Goal: Task Accomplishment & Management: Complete application form

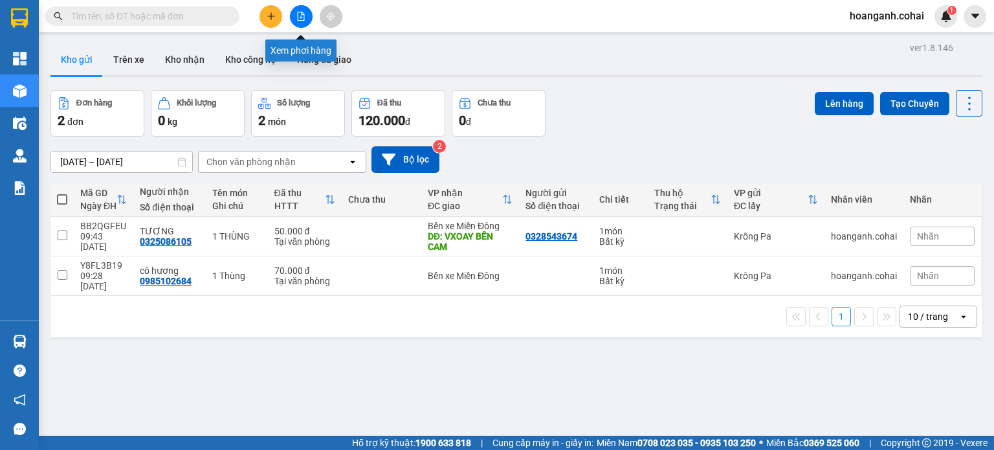
click at [296, 12] on icon "file-add" at bounding box center [300, 16] width 9 height 9
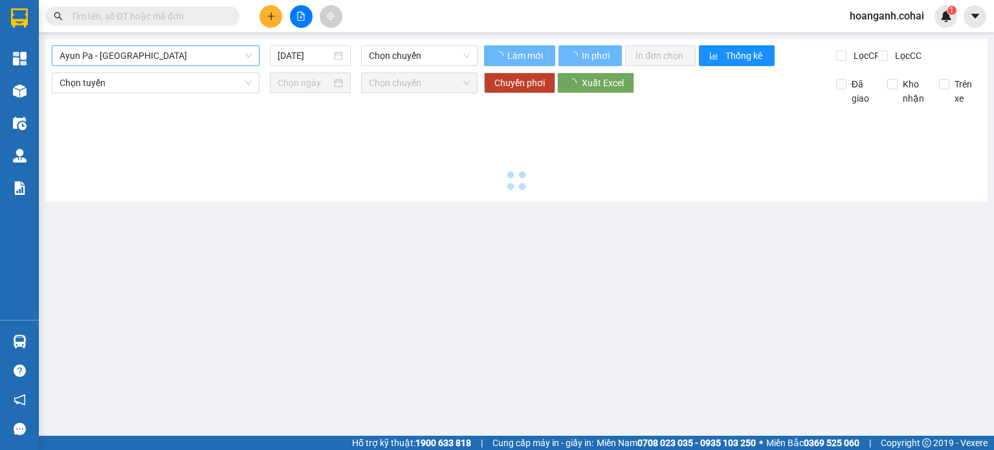
click at [228, 51] on span "Ayun Pa - [GEOGRAPHIC_DATA]" at bounding box center [156, 55] width 192 height 19
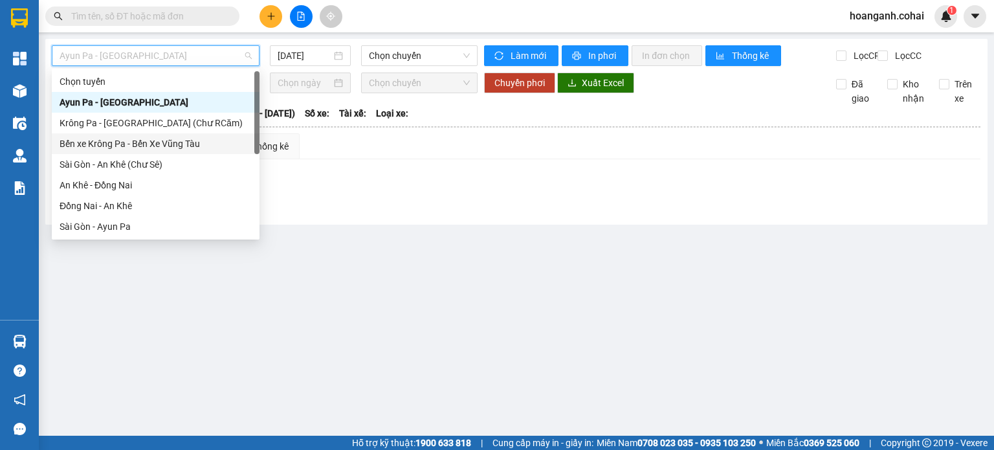
scroll to position [129, 0]
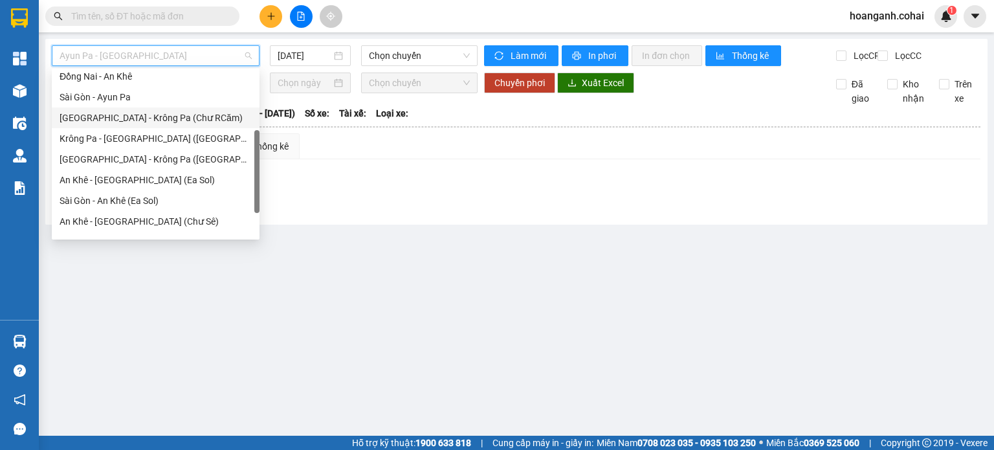
click at [186, 118] on div "[GEOGRAPHIC_DATA] - Krông Pa (Chư RCăm)" at bounding box center [156, 118] width 192 height 14
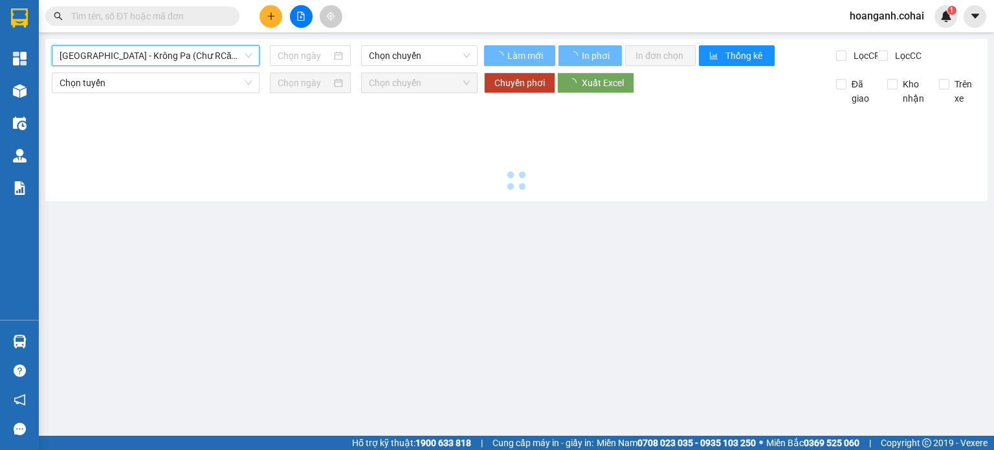
type input "[DATE]"
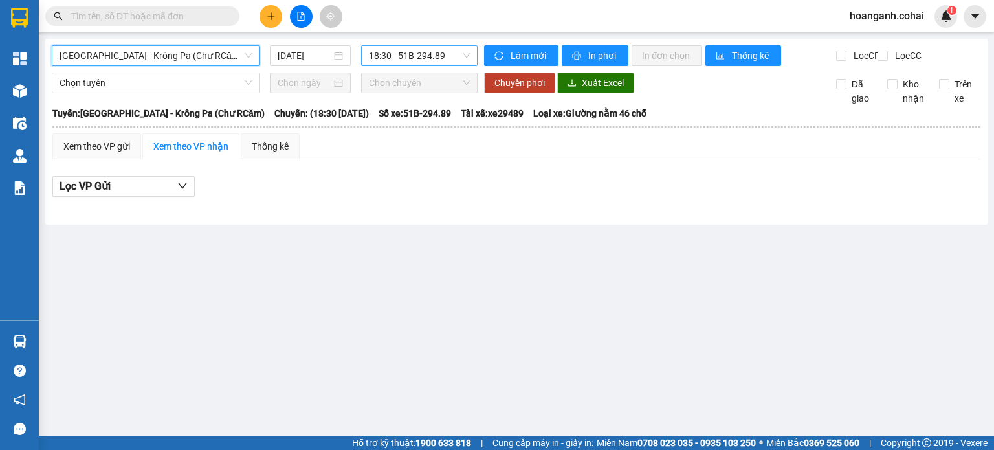
click at [440, 53] on span "18:30 - 51B-294.89" at bounding box center [420, 55] width 102 height 19
click at [235, 61] on span "[GEOGRAPHIC_DATA] - Krông Pa (Chư RCăm)" at bounding box center [156, 55] width 192 height 19
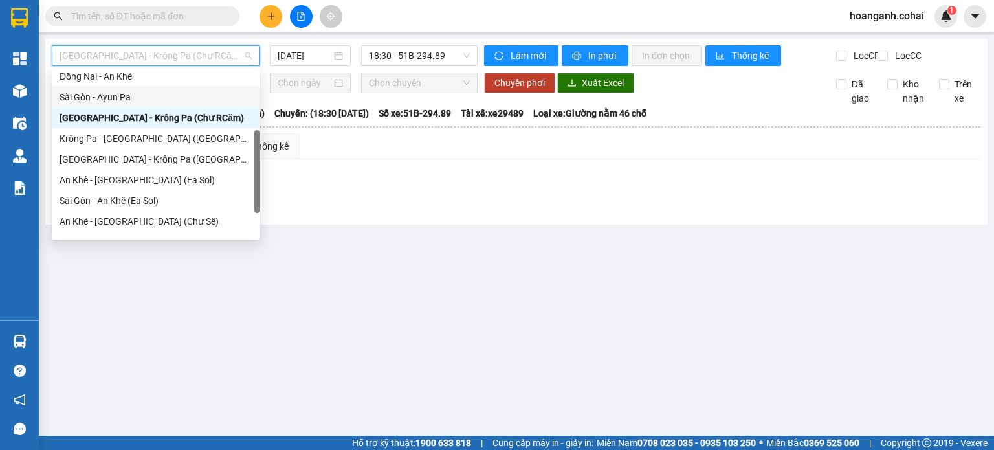
scroll to position [181, 0]
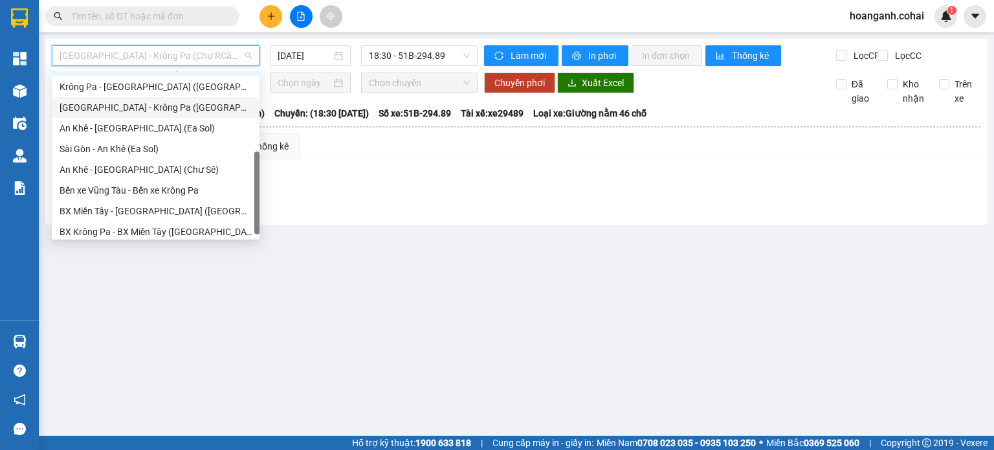
click at [184, 111] on div "[GEOGRAPHIC_DATA] - Krông Pa ([GEOGRAPHIC_DATA])" at bounding box center [156, 107] width 192 height 14
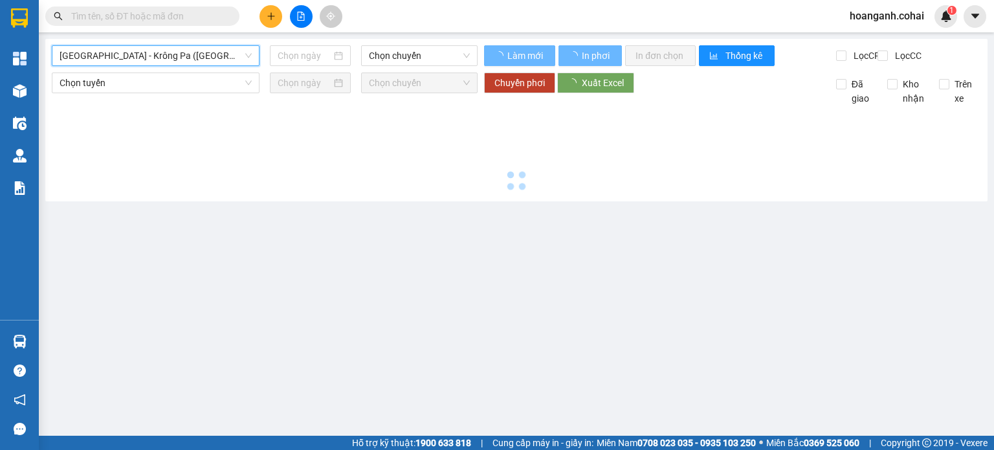
type input "[DATE]"
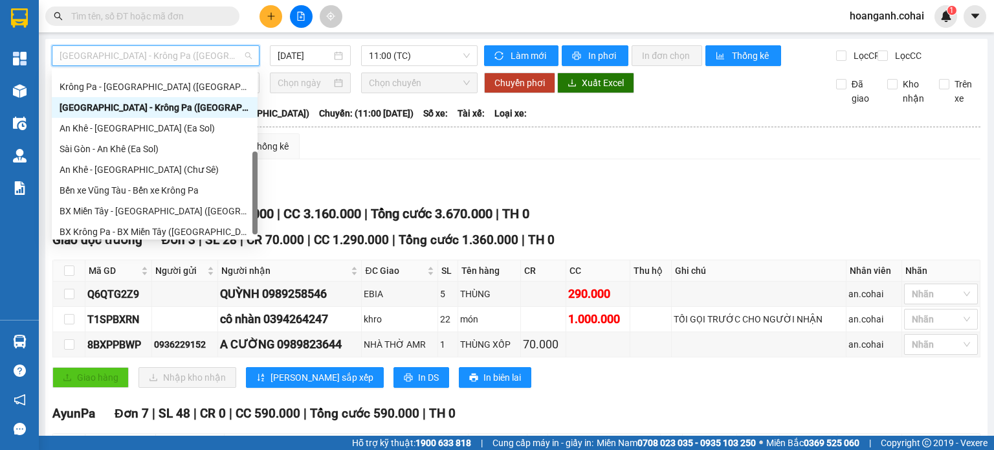
click at [203, 54] on span "[GEOGRAPHIC_DATA] - Krông Pa ([GEOGRAPHIC_DATA])" at bounding box center [156, 55] width 192 height 19
click at [185, 82] on div "Krông Pa - [GEOGRAPHIC_DATA] ([GEOGRAPHIC_DATA])" at bounding box center [155, 87] width 190 height 14
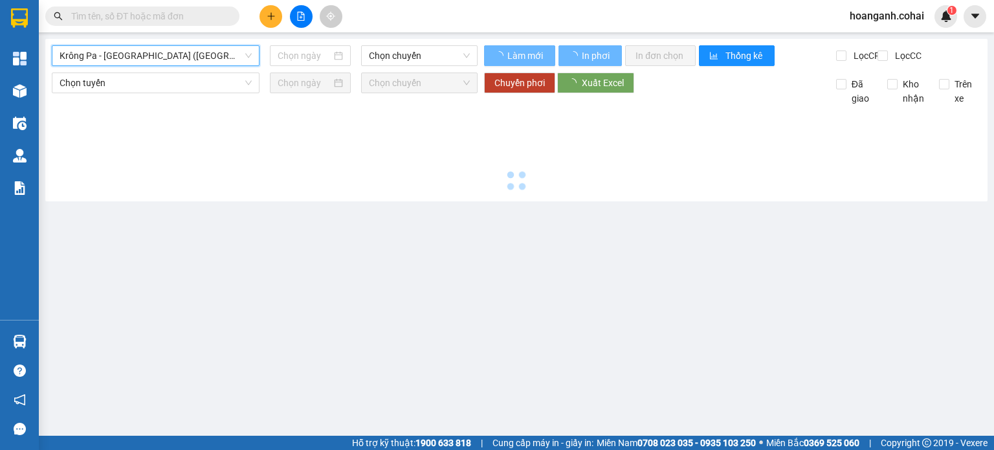
type input "[DATE]"
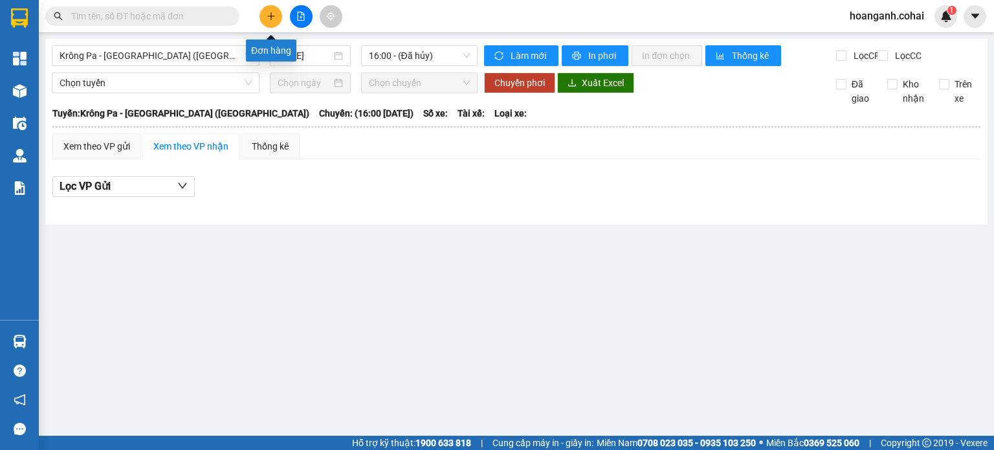
click at [267, 20] on icon "plus" at bounding box center [271, 16] width 9 height 9
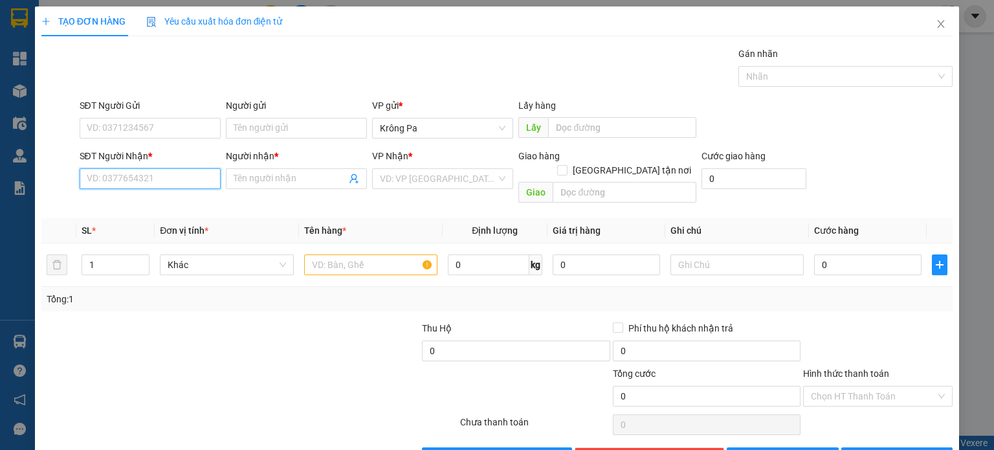
click at [155, 175] on input "SĐT Người Nhận *" at bounding box center [150, 178] width 141 height 21
click at [137, 204] on div "0356268684 - Ánh" at bounding box center [148, 204] width 124 height 14
type input "0356268684"
type input "Ánh"
type input "0356268684"
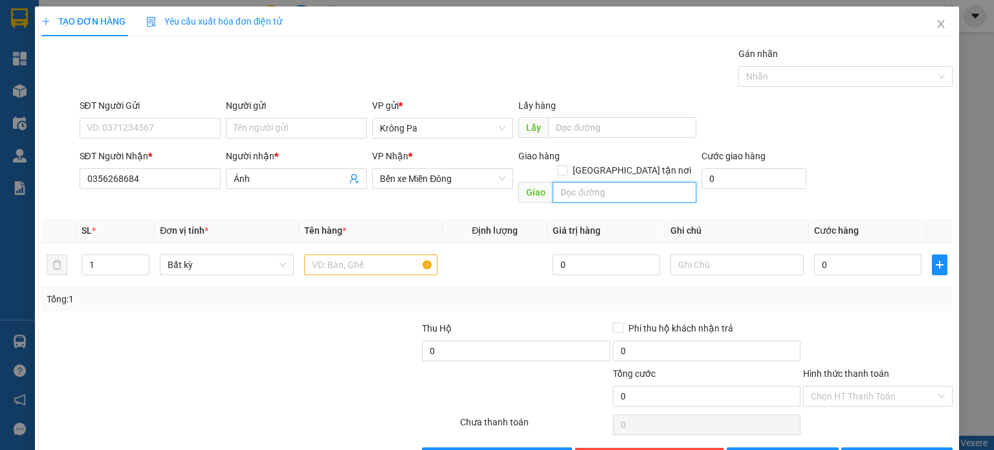
click at [620, 182] on input "text" at bounding box center [625, 192] width 144 height 21
type input "D"
type input "[GEOGRAPHIC_DATA]"
click at [371, 256] on input "text" at bounding box center [370, 264] width 133 height 21
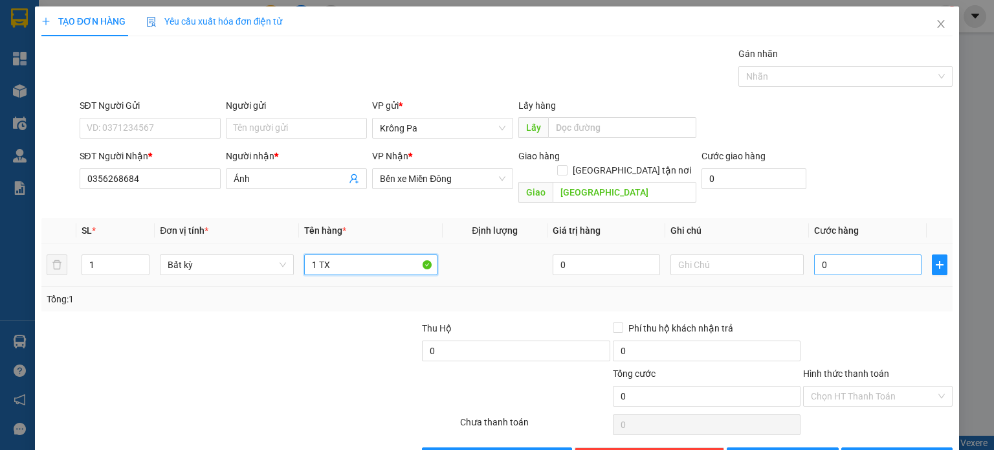
type input "1 TX"
click at [853, 254] on input "0" at bounding box center [867, 264] width 107 height 21
type input "5"
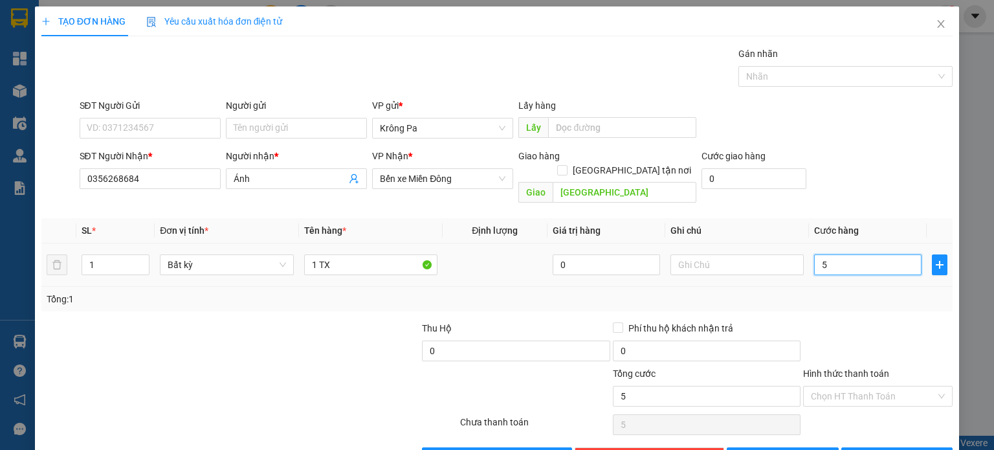
type input "50"
type input "50.000"
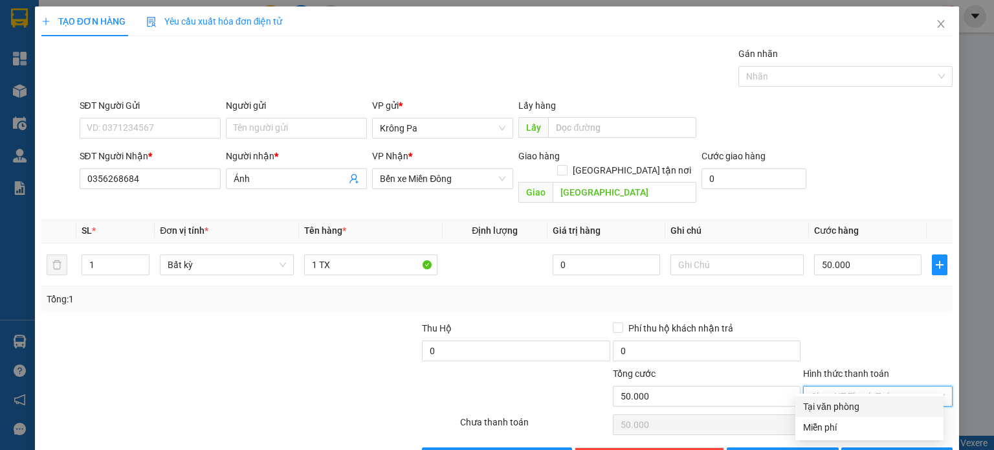
click at [831, 386] on input "Hình thức thanh toán" at bounding box center [873, 395] width 125 height 19
click at [825, 408] on div "Tại văn phòng" at bounding box center [869, 406] width 133 height 14
type input "0"
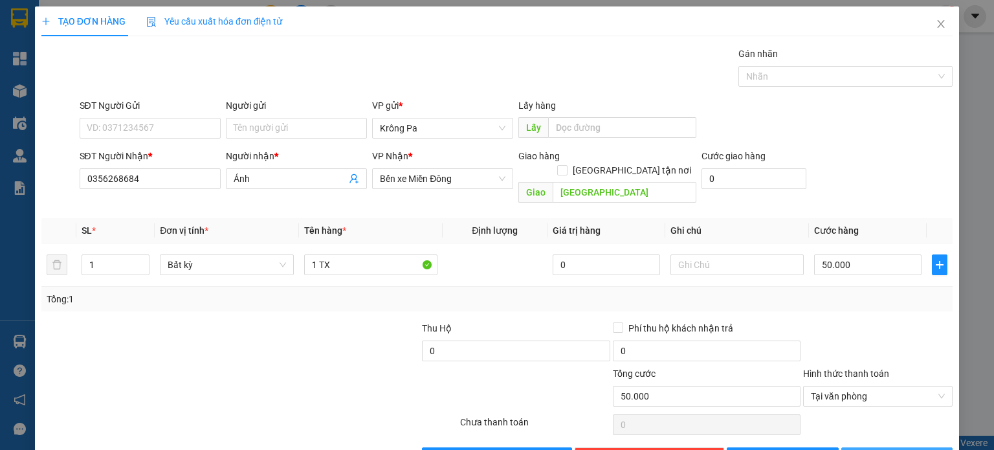
click at [892, 449] on span "[PERSON_NAME] và In" at bounding box center [911, 457] width 91 height 14
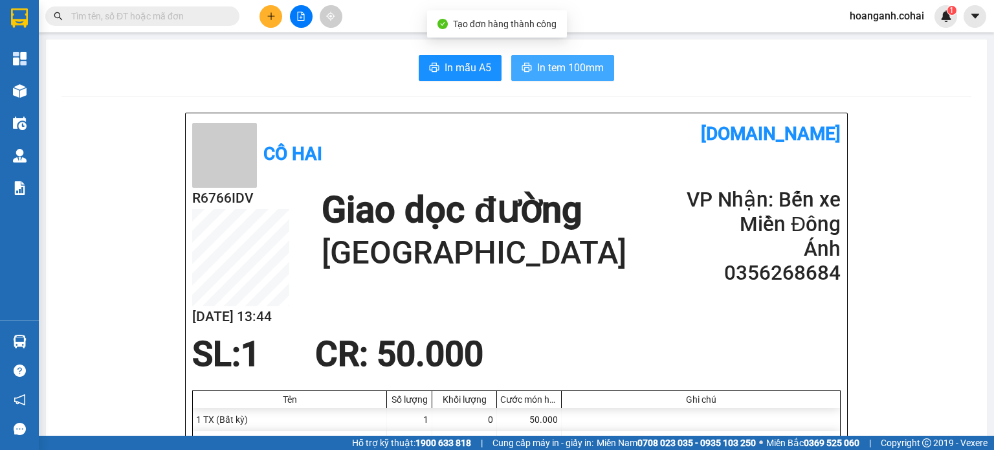
click at [537, 69] on span "In tem 100mm" at bounding box center [570, 68] width 67 height 16
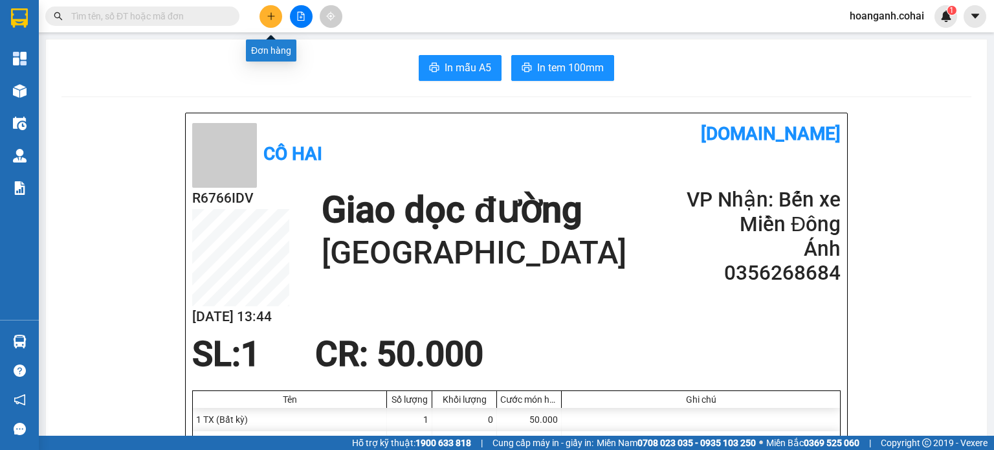
click at [270, 12] on icon "plus" at bounding box center [271, 16] width 9 height 9
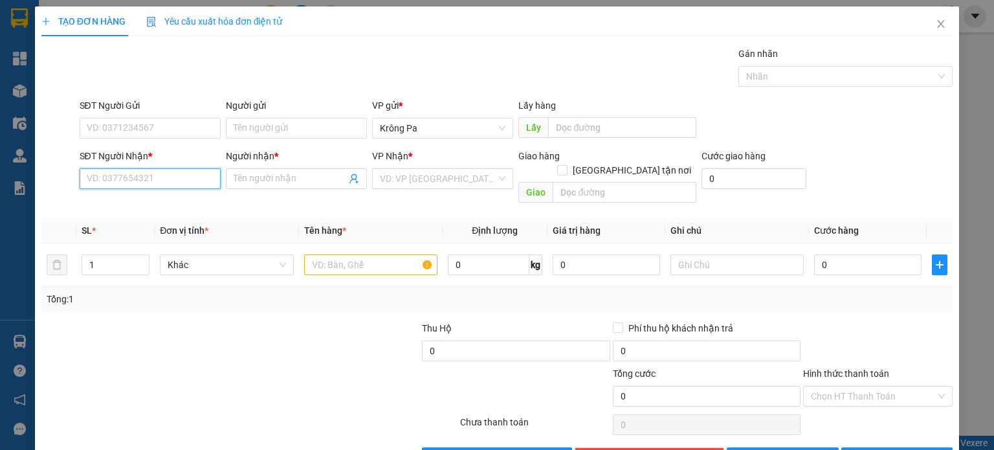
click at [186, 176] on input "SĐT Người Nhận *" at bounding box center [150, 178] width 141 height 21
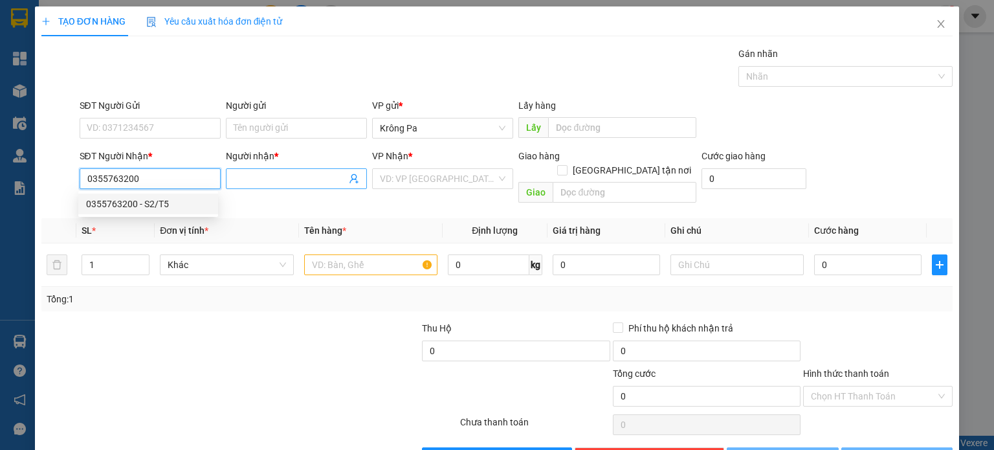
type input "0355763200"
click at [325, 174] on input "Người nhận *" at bounding box center [290, 178] width 113 height 14
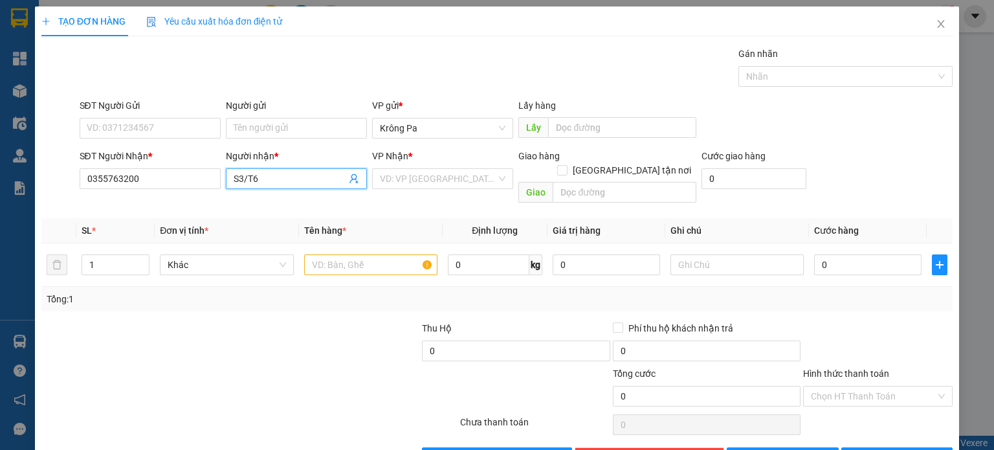
type input "S3/T6"
click at [450, 167] on div "VP Nhận *" at bounding box center [442, 158] width 141 height 19
drag, startPoint x: 454, startPoint y: 175, endPoint x: 439, endPoint y: 224, distance: 50.8
click at [454, 175] on input "search" at bounding box center [438, 178] width 116 height 19
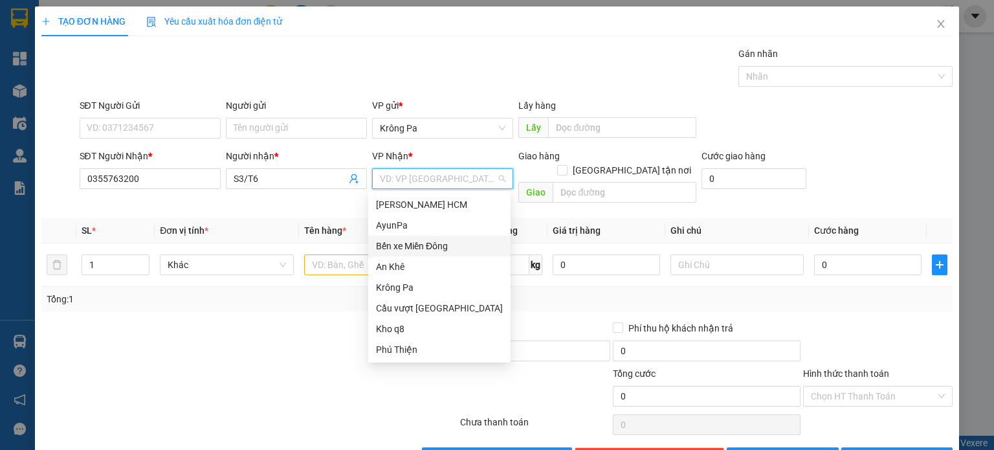
click at [439, 243] on div "Bến xe Miền Đông" at bounding box center [439, 246] width 127 height 14
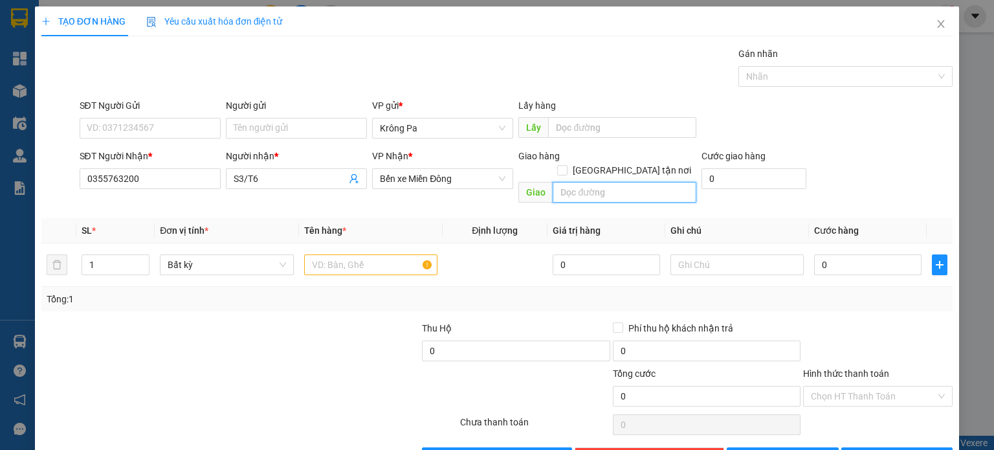
click at [631, 182] on input "text" at bounding box center [625, 192] width 144 height 21
type input "CC BÌNH DƯƠNG"
drag, startPoint x: 114, startPoint y: 247, endPoint x: 106, endPoint y: 249, distance: 8.2
click at [113, 255] on input "1" at bounding box center [115, 264] width 67 height 19
type input "13"
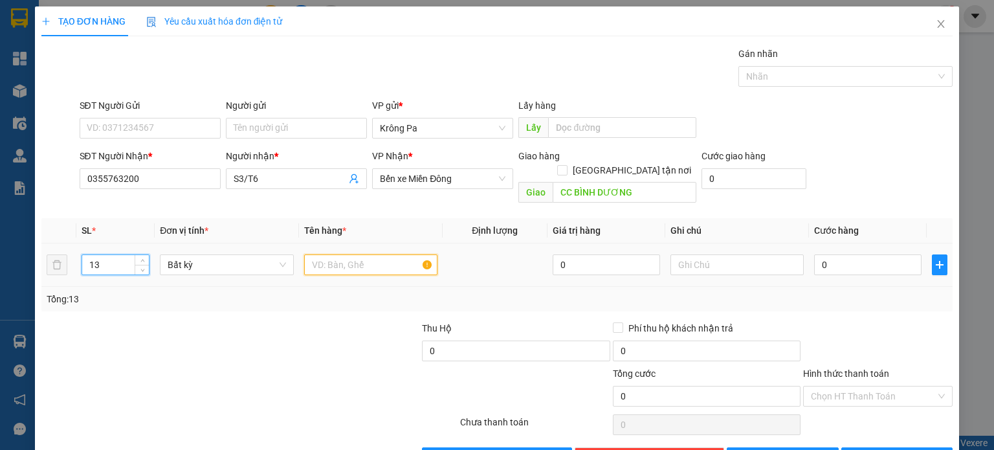
click at [368, 254] on input "text" at bounding box center [370, 264] width 133 height 21
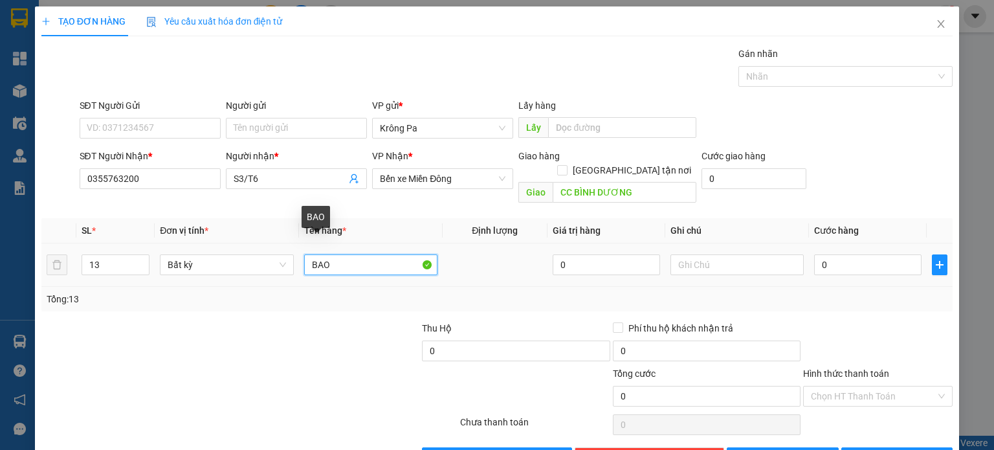
click at [307, 254] on input "BAO" at bounding box center [370, 264] width 133 height 21
type input "13 BAO"
click at [861, 265] on td "0" at bounding box center [868, 264] width 118 height 43
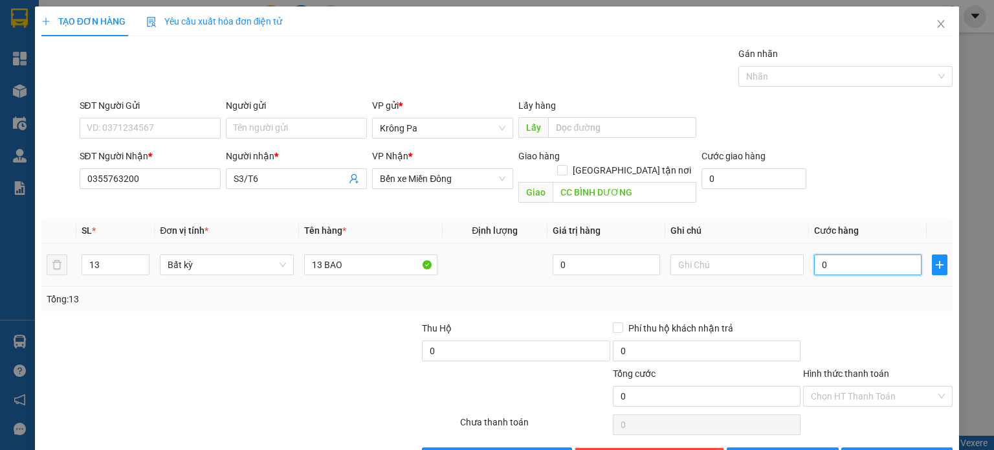
click at [857, 254] on input "0" at bounding box center [867, 264] width 107 height 21
type input "1"
type input "13"
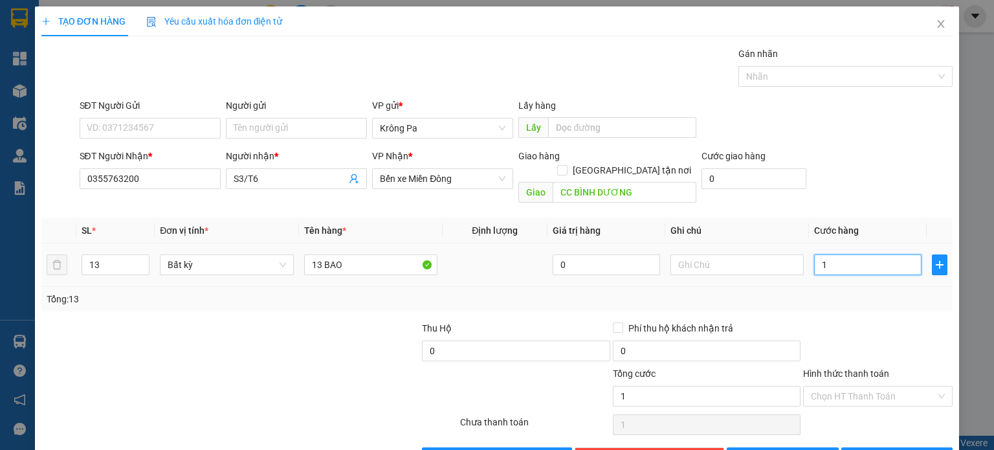
type input "13"
type input "130"
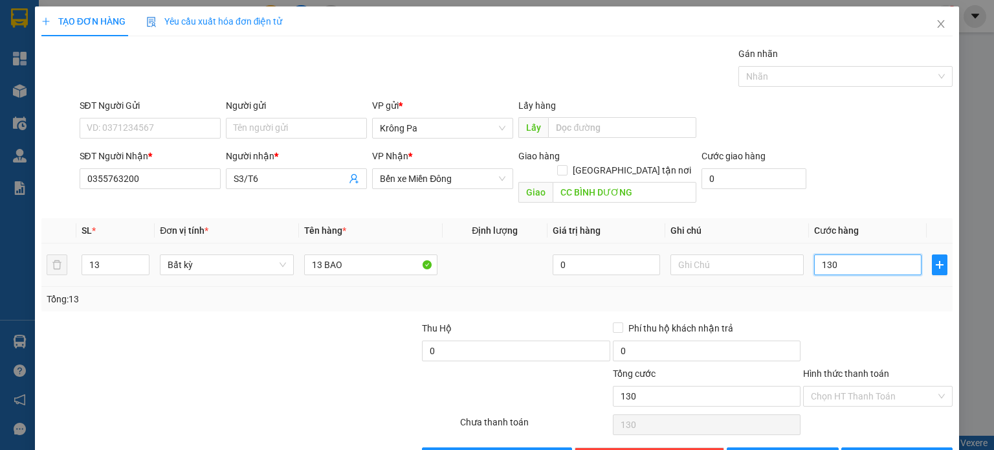
type input "1.300"
type input "1.300.000"
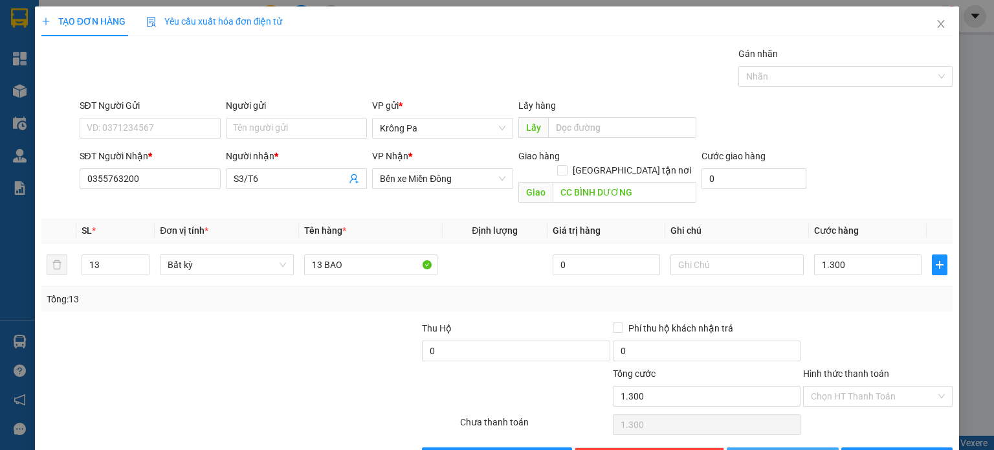
type input "1.300.000"
click at [806, 447] on button "[PERSON_NAME]" at bounding box center [783, 457] width 112 height 21
type input "1"
type input "0"
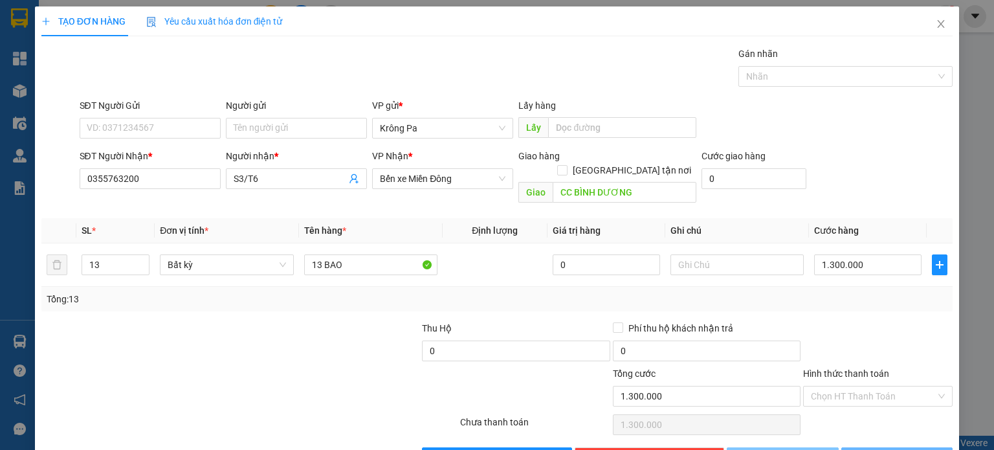
type input "0"
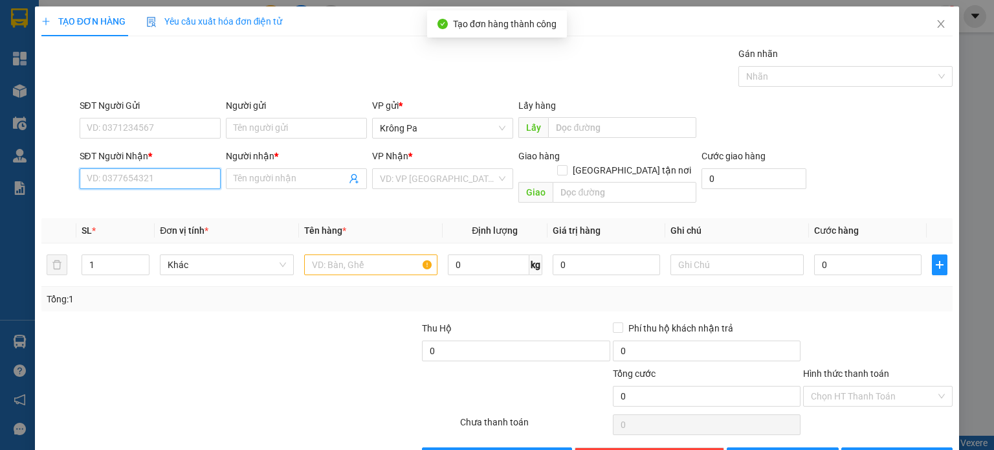
click at [171, 181] on input "SĐT Người Nhận *" at bounding box center [150, 178] width 141 height 21
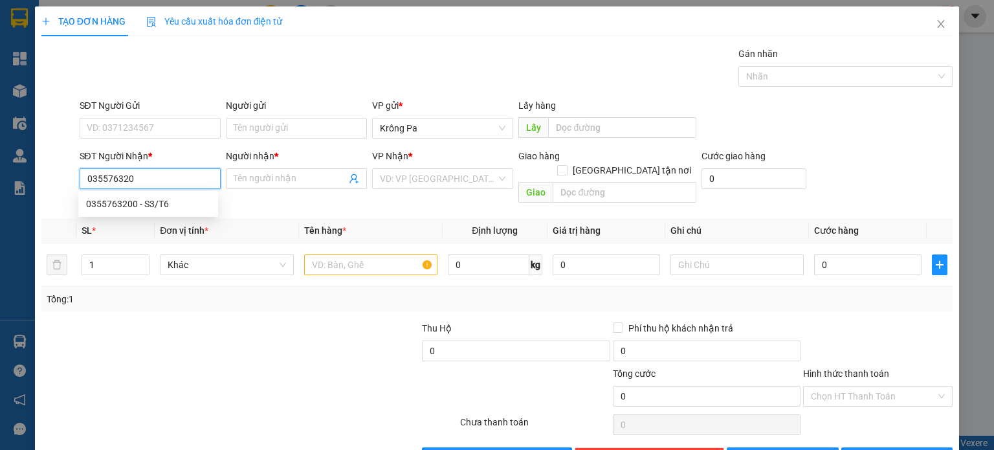
type input "0355763200"
click at [151, 212] on div "0355763200 - S3/T6" at bounding box center [148, 203] width 140 height 21
type input "S3/T6"
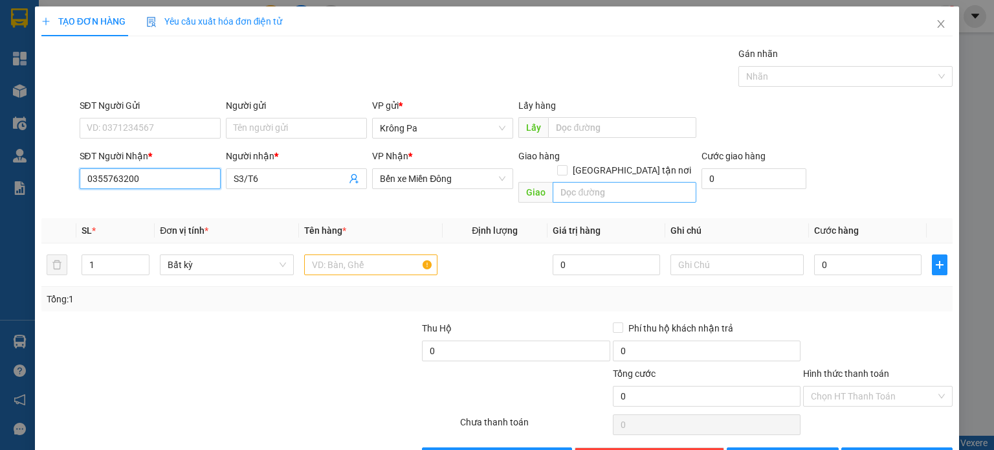
type input "0355763200"
click at [603, 182] on input "text" at bounding box center [625, 192] width 144 height 21
type input "Cầu 25 Đồng Xoài"
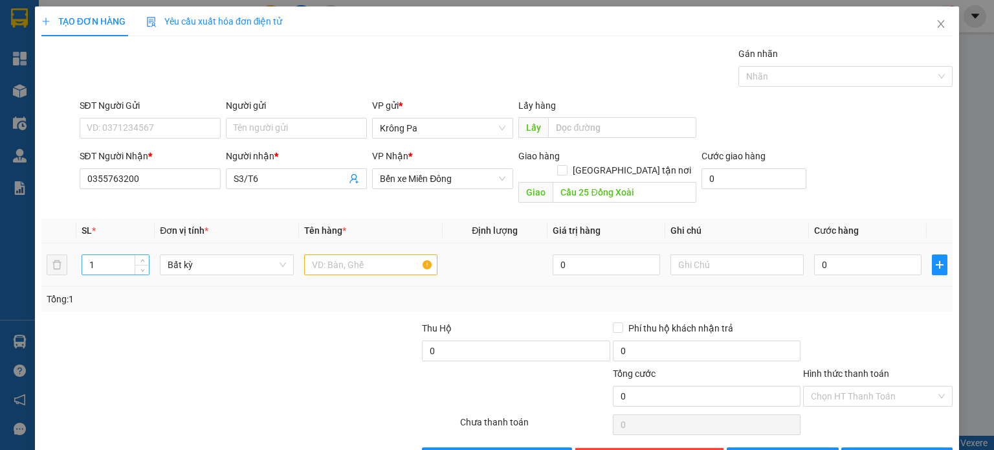
drag, startPoint x: 104, startPoint y: 246, endPoint x: 89, endPoint y: 253, distance: 16.5
click at [96, 255] on input "1" at bounding box center [115, 264] width 67 height 19
type input "2"
click at [358, 254] on input "text" at bounding box center [370, 264] width 133 height 21
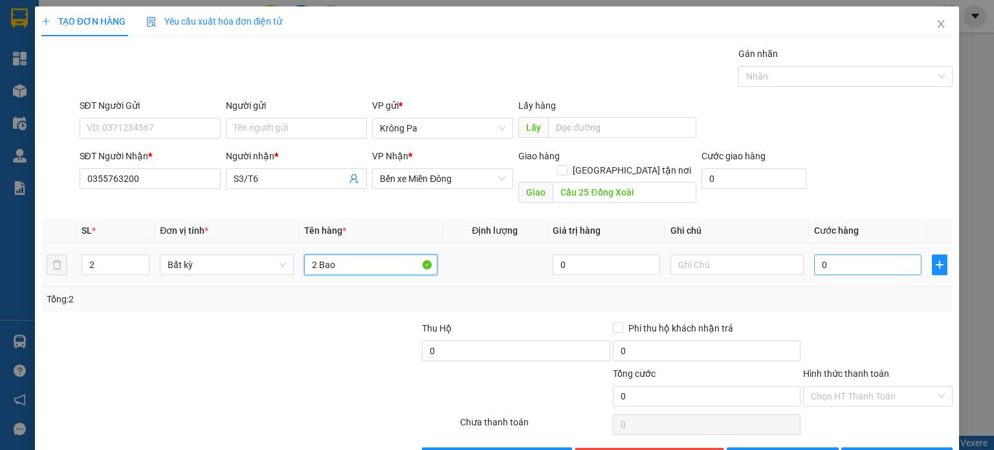
type input "2 Bao"
click at [877, 258] on input "0" at bounding box center [867, 264] width 107 height 21
type input "2"
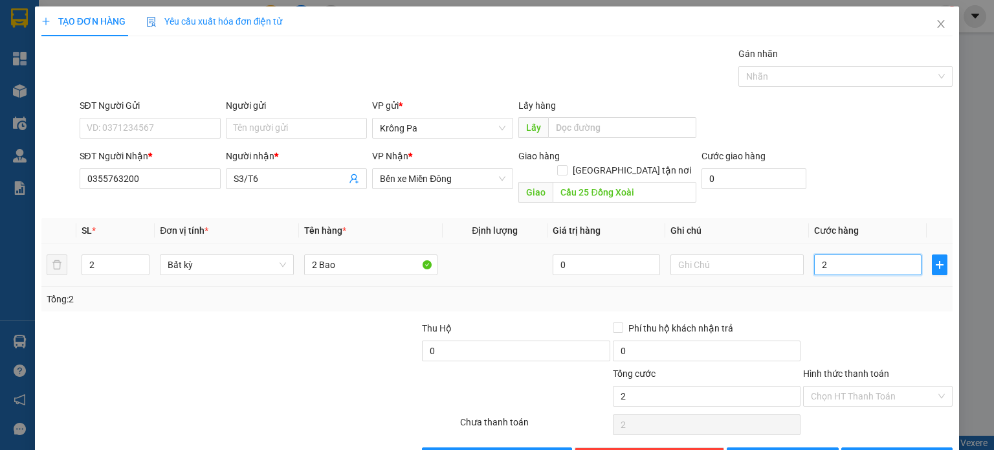
type input "20"
type input "200"
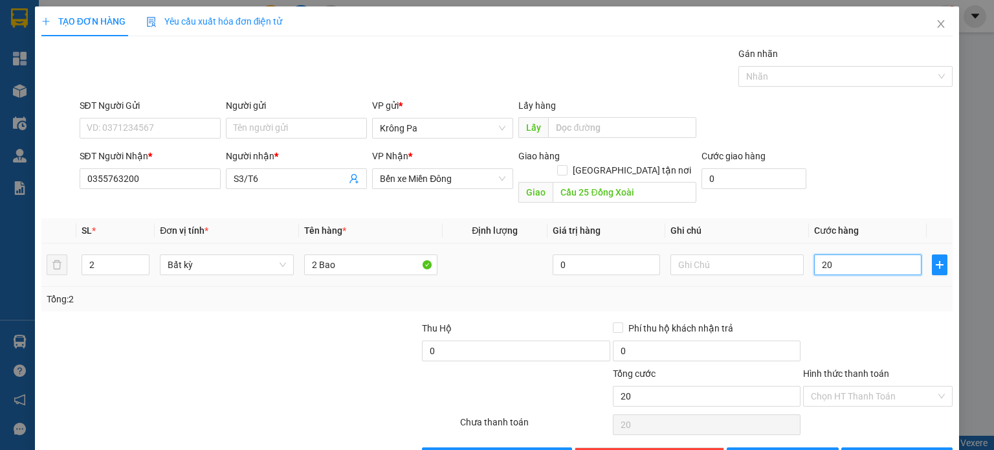
type input "200"
type input "200.000"
click at [805, 447] on button "[PERSON_NAME]" at bounding box center [783, 457] width 112 height 21
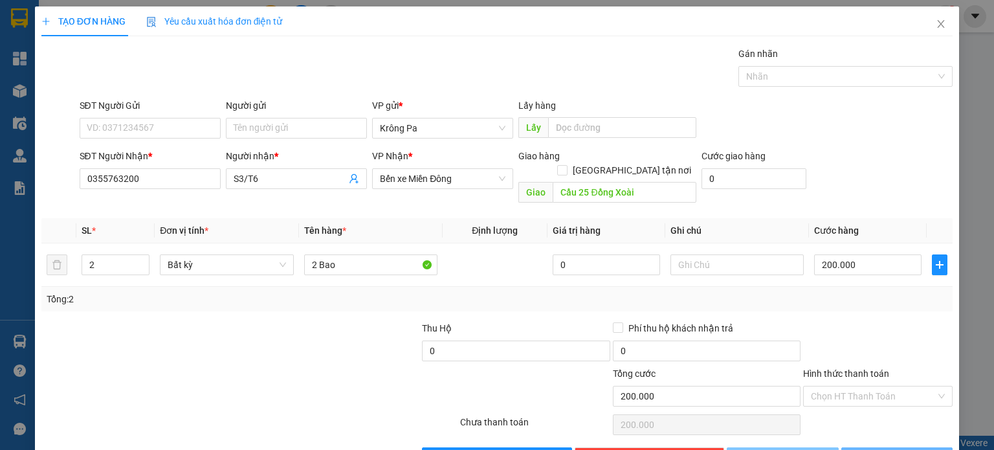
type input "1"
type input "0"
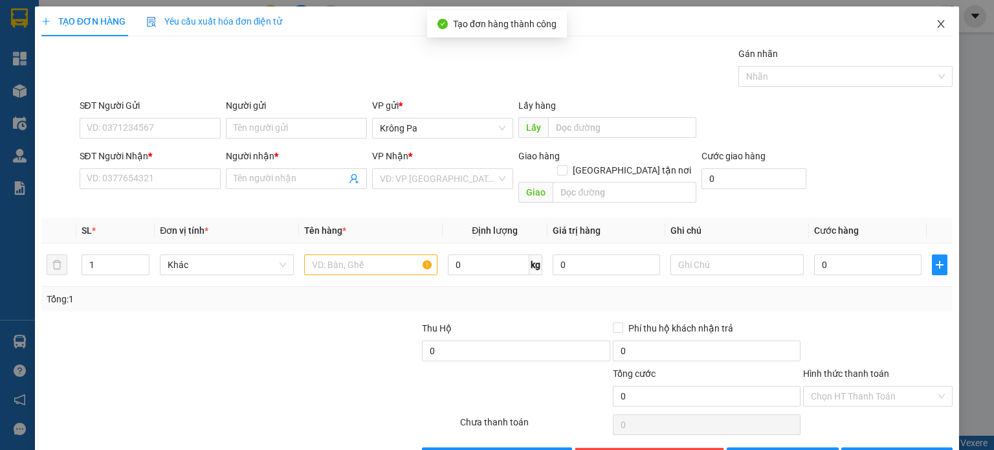
click at [939, 19] on span "Close" at bounding box center [941, 24] width 36 height 36
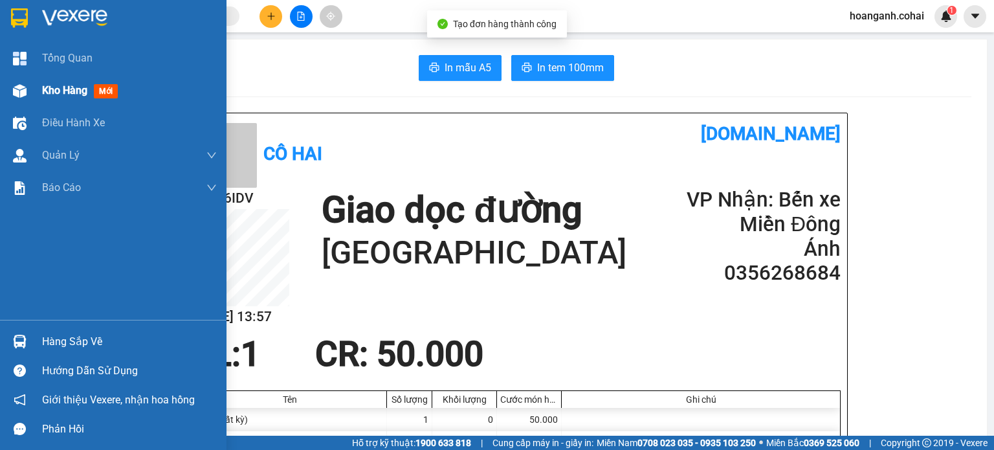
click at [54, 96] on span "Kho hàng" at bounding box center [64, 90] width 45 height 12
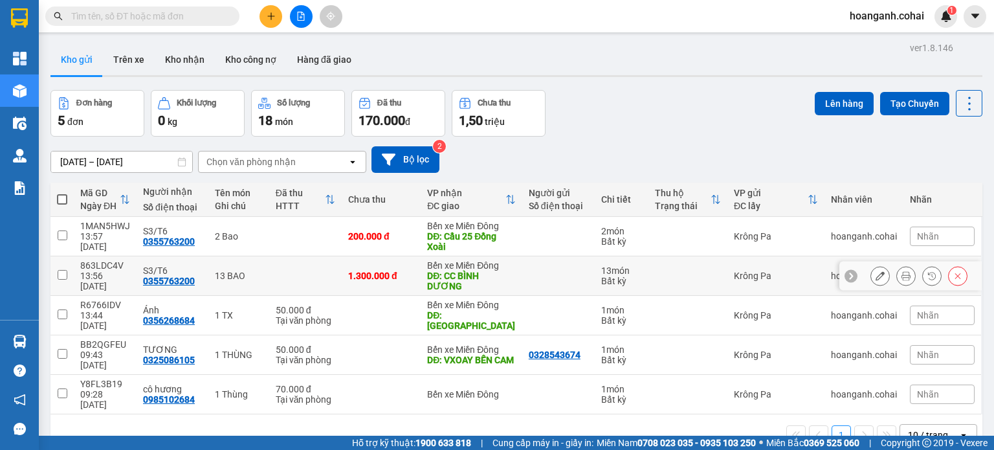
click at [871, 276] on button at bounding box center [880, 276] width 18 height 23
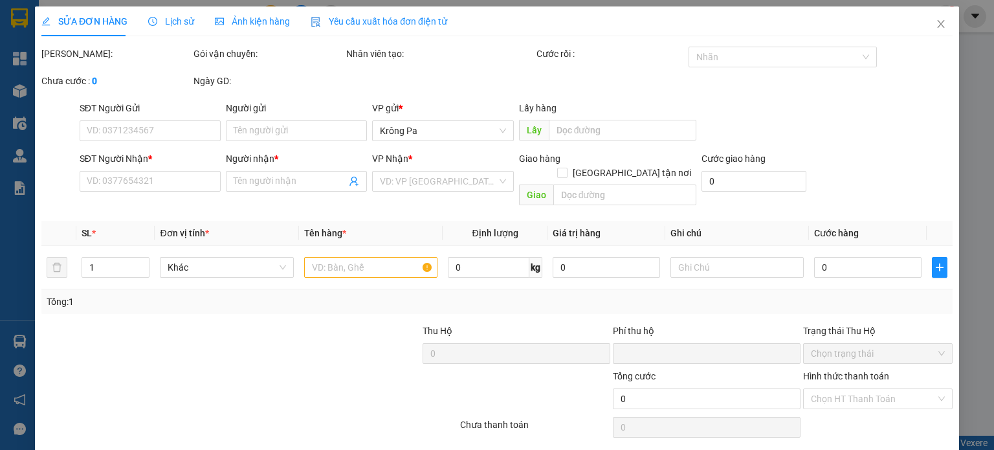
type input "0355763200"
type input "S3/T6"
type input "CC BÌNH DƯƠNG"
type input "0"
type input "1.300.000"
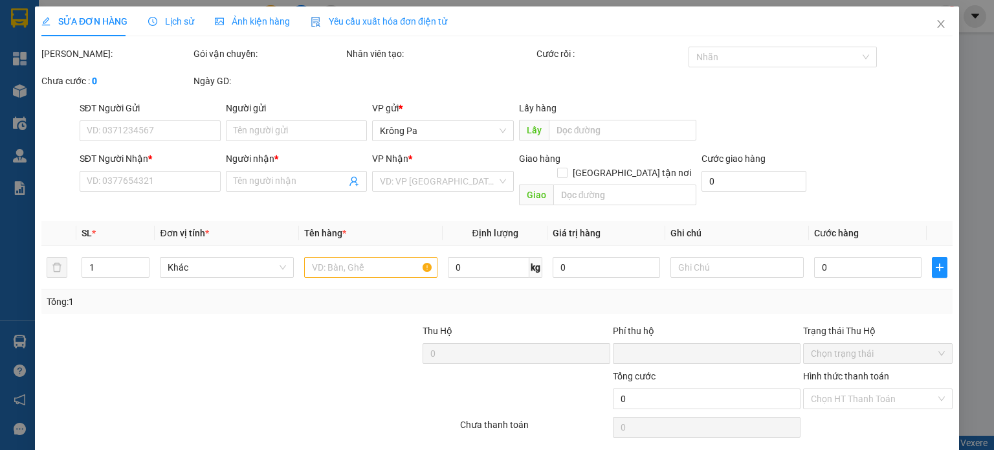
type input "1.300.000"
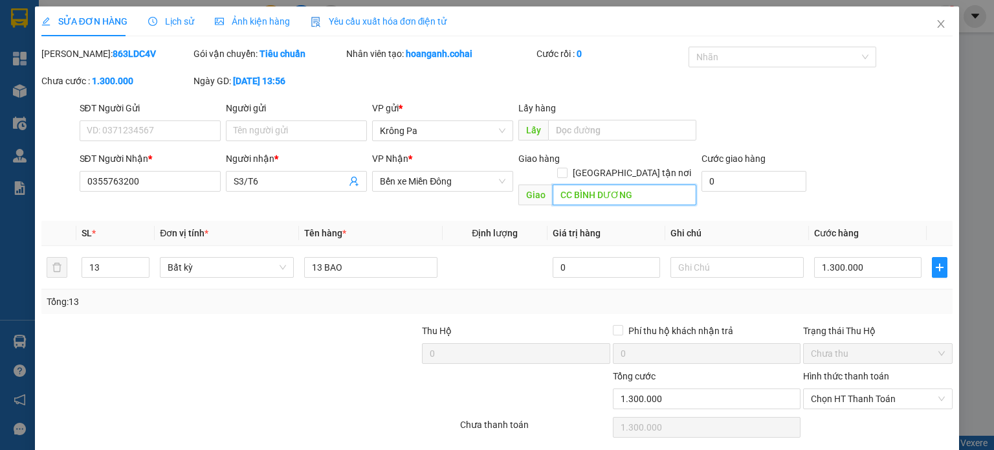
click at [590, 184] on input "CC BÌNH DƯƠNG" at bounding box center [625, 194] width 144 height 21
click at [650, 184] on input "CC BÌNH DƯƠNG" at bounding box center [625, 194] width 144 height 21
click at [649, 184] on input "CC BÌNH DƯƠNG" at bounding box center [625, 194] width 144 height 21
click at [644, 192] on div "Giao hàng [GEOGRAPHIC_DATA] tận nơi Giao CC BÌNH DƯƠNG" at bounding box center [607, 181] width 178 height 60
click at [633, 184] on input "CC BÌNH DƯƠNG" at bounding box center [625, 194] width 144 height 21
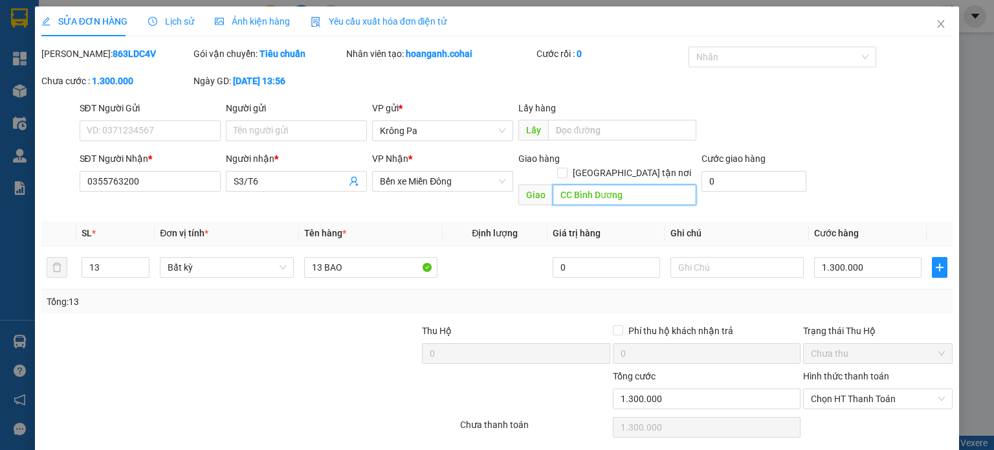
type input "CC Bình Dương"
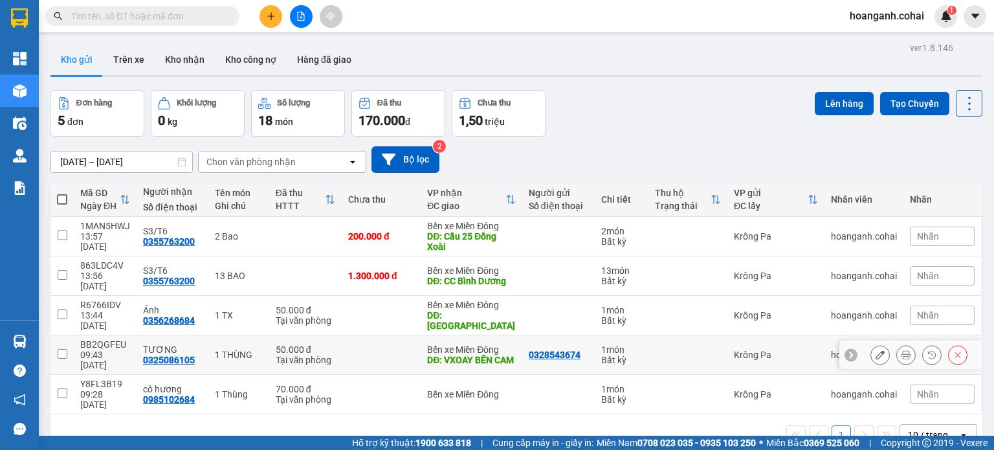
click at [61, 349] on input "checkbox" at bounding box center [63, 354] width 10 height 10
checkbox input "true"
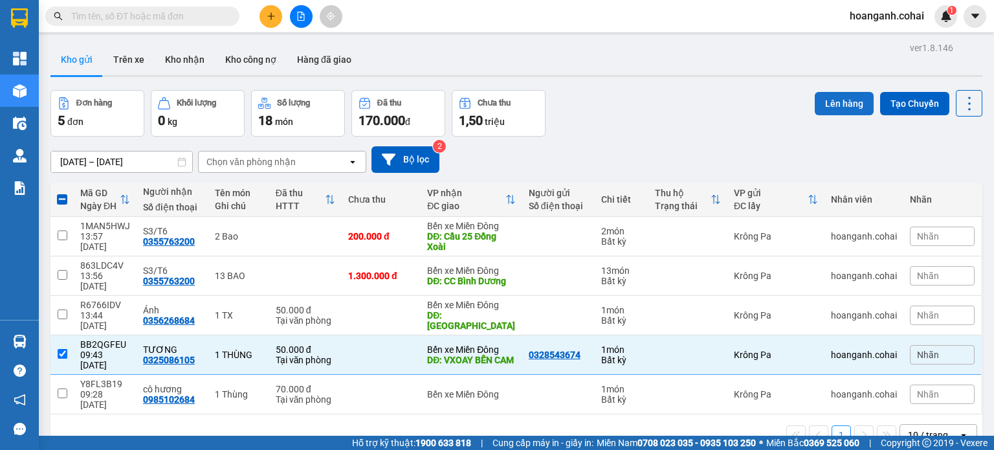
click at [828, 98] on button "Lên hàng" at bounding box center [844, 103] width 59 height 23
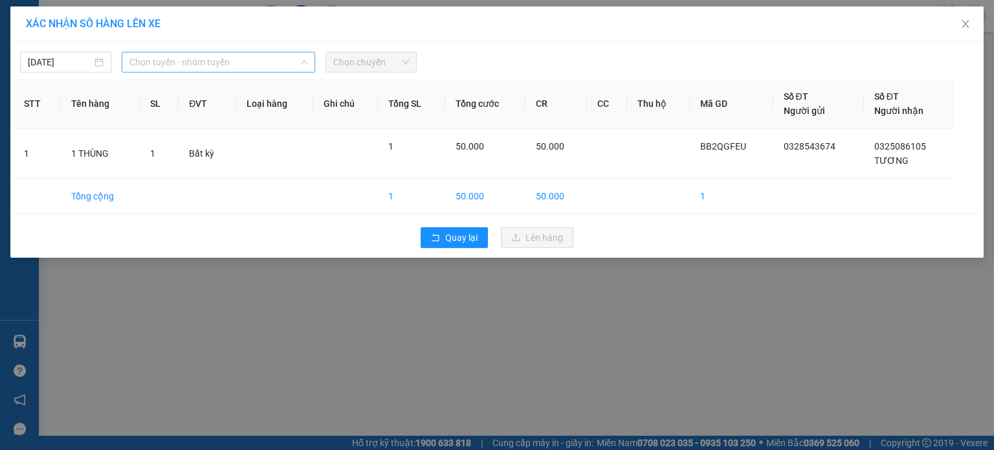
click at [275, 61] on span "Chọn tuyến - nhóm tuyến" at bounding box center [218, 61] width 178 height 19
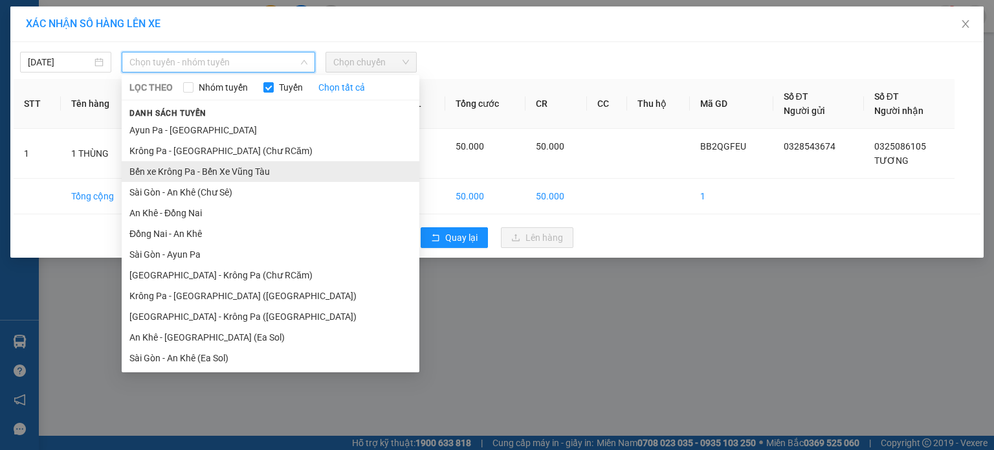
click at [262, 170] on li "Bến xe Krông Pa - Bến Xe Vũng Tàu" at bounding box center [271, 171] width 298 height 21
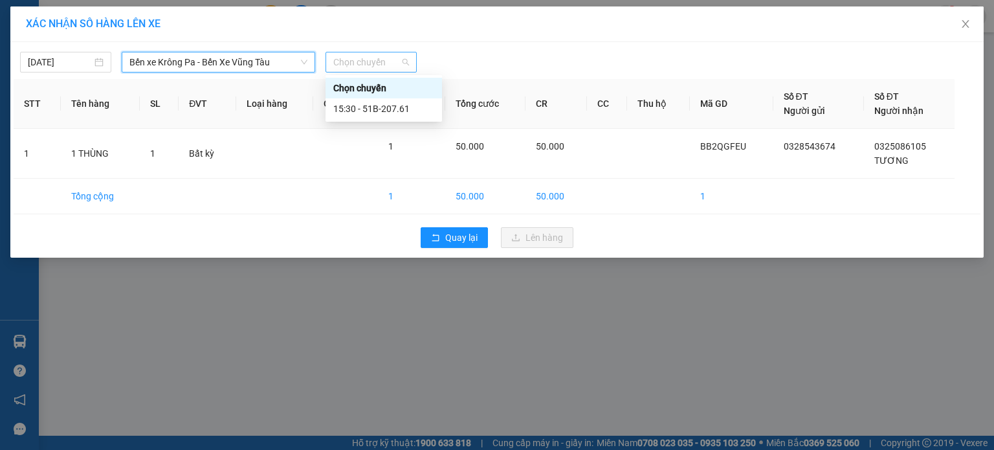
click at [400, 64] on span "Chọn chuyến" at bounding box center [371, 61] width 76 height 19
click at [406, 111] on div "15:30 - 51B-207.61" at bounding box center [383, 109] width 101 height 14
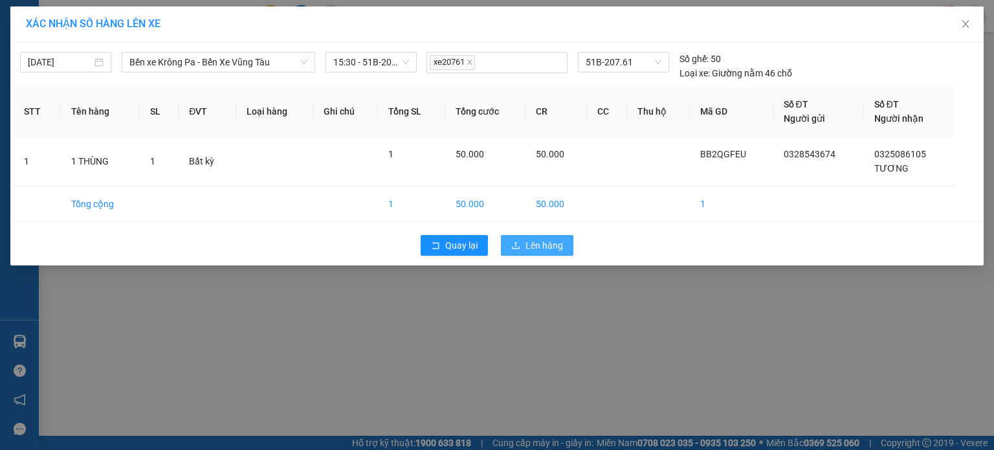
click at [564, 245] on button "Lên hàng" at bounding box center [537, 245] width 72 height 21
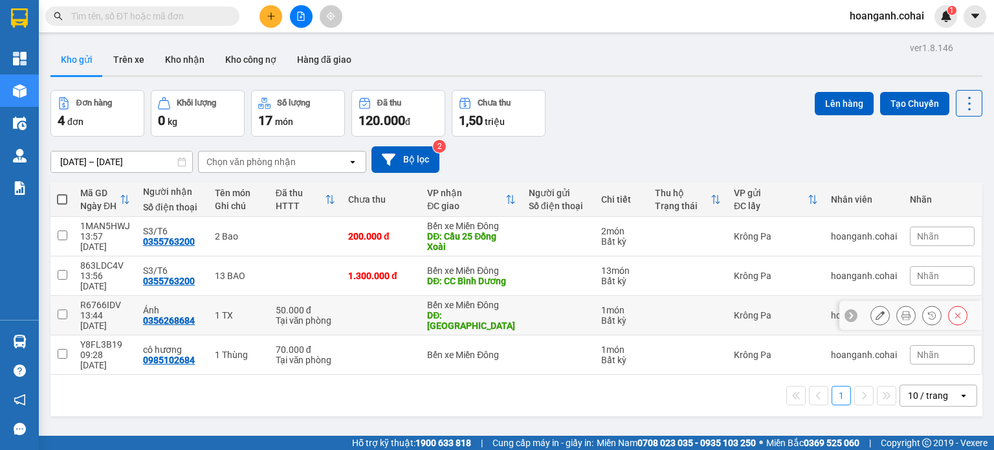
click at [59, 309] on input "checkbox" at bounding box center [63, 314] width 10 height 10
checkbox input "true"
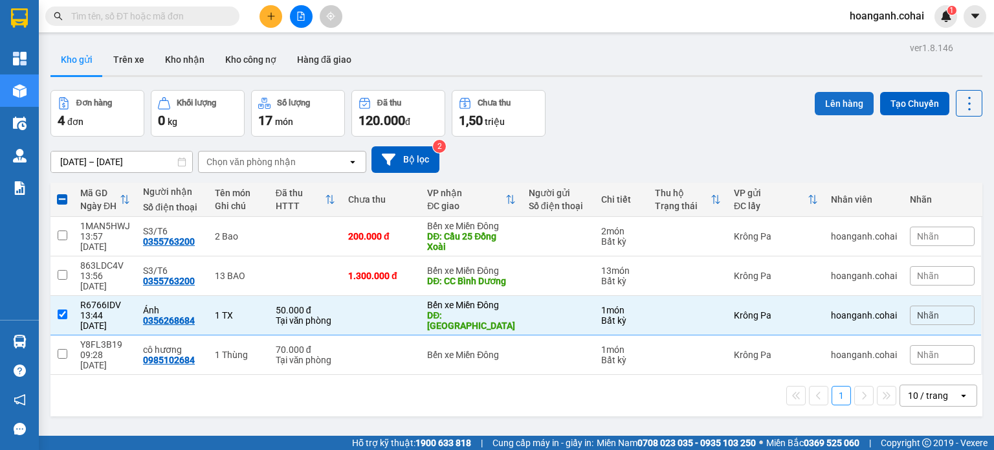
click at [836, 103] on button "Lên hàng" at bounding box center [844, 103] width 59 height 23
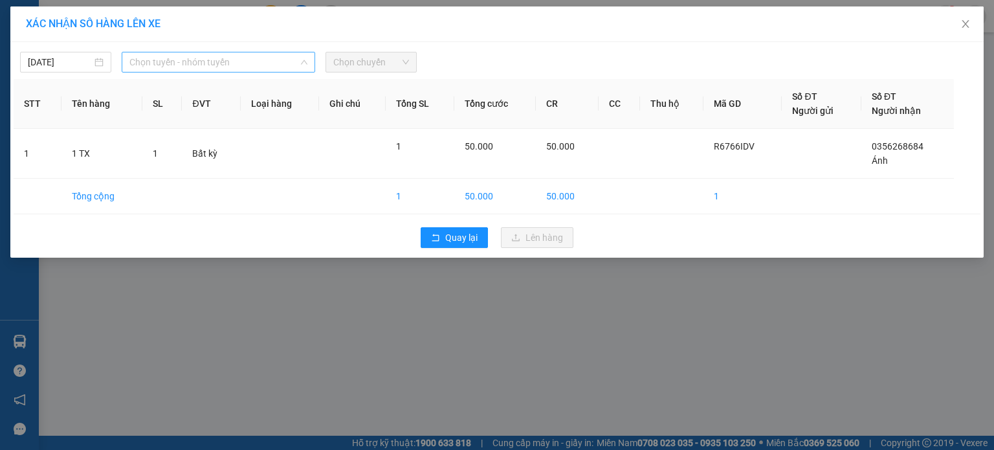
click at [301, 56] on span "Chọn tuyến - nhóm tuyến" at bounding box center [218, 61] width 178 height 19
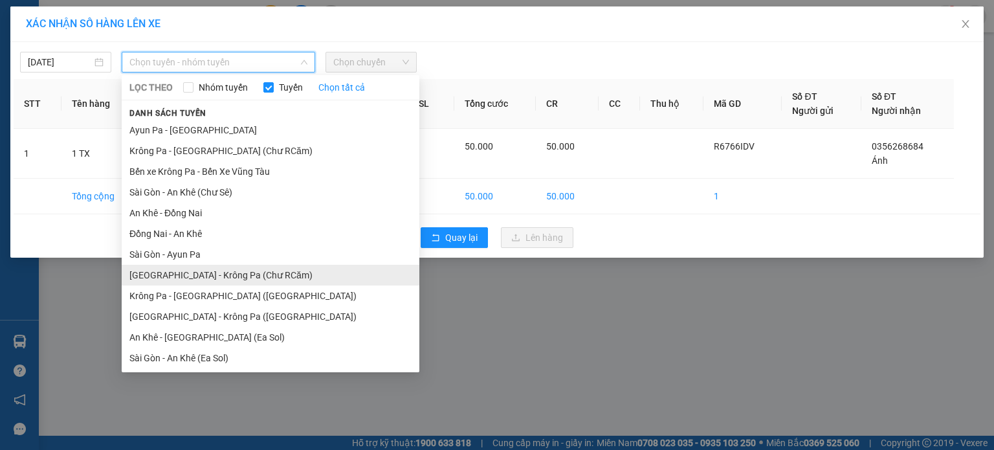
scroll to position [83, 0]
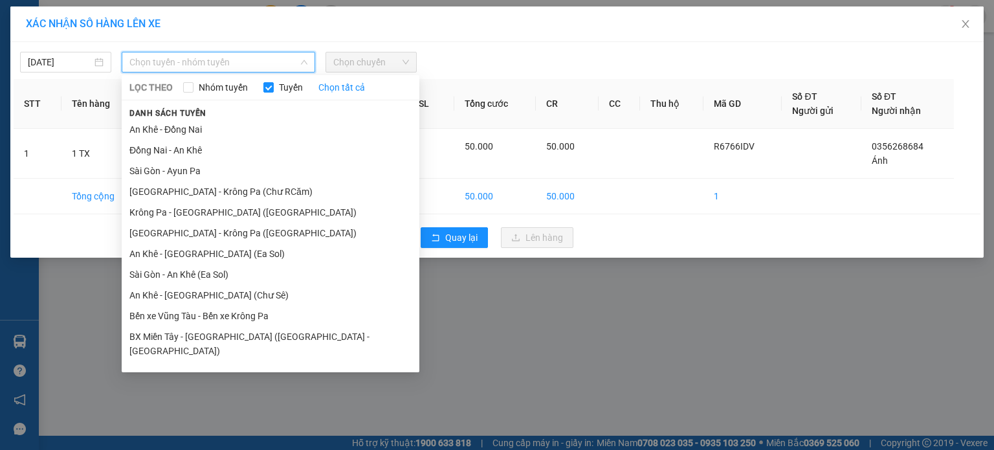
click at [749, 369] on div "XÁC NHẬN SỐ HÀNG LÊN XE [DATE] Chọn tuyến - nhóm tuyến LỌC THEO Nhóm tuyến Tuyế…" at bounding box center [497, 225] width 994 height 450
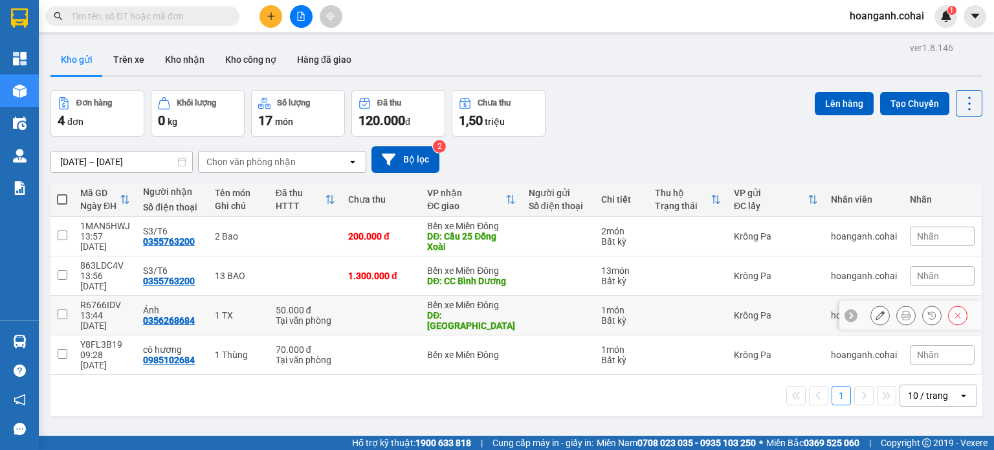
click at [60, 309] on input "checkbox" at bounding box center [63, 314] width 10 height 10
checkbox input "true"
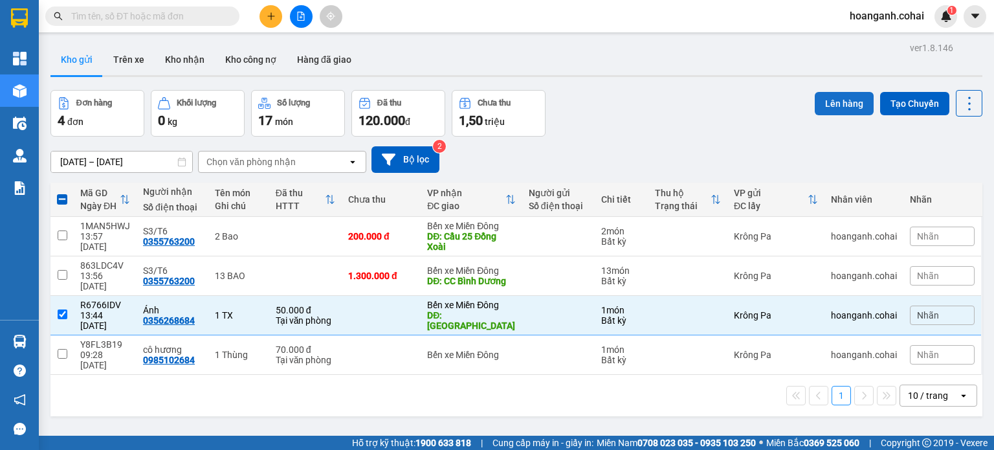
click at [831, 98] on button "Lên hàng" at bounding box center [844, 103] width 59 height 23
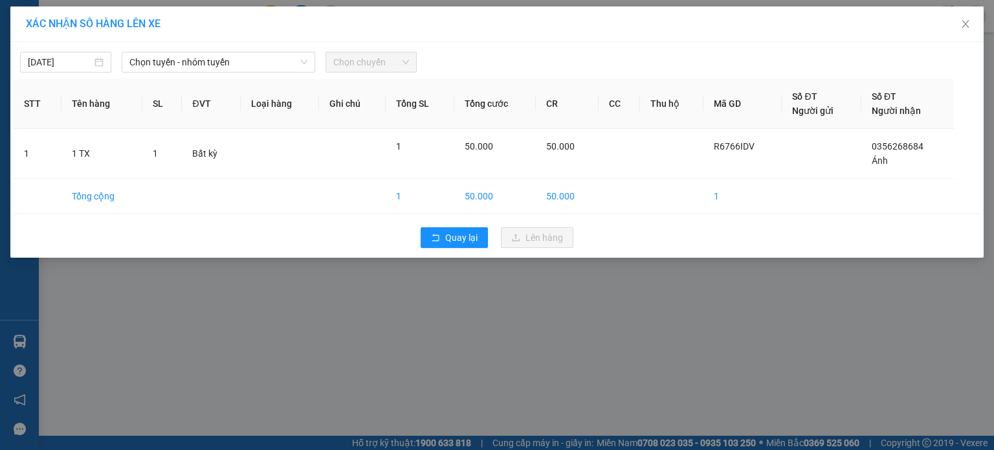
click at [300, 72] on div "[DATE] Chọn tuyến - nhóm tuyến Chọn chuyến STT Tên hàng SL ĐVT Loại hàng Ghi ch…" at bounding box center [496, 149] width 973 height 215
click at [303, 59] on icon "down" at bounding box center [304, 62] width 8 height 8
click at [286, 66] on span "Chọn tuyến - nhóm tuyến" at bounding box center [218, 61] width 178 height 19
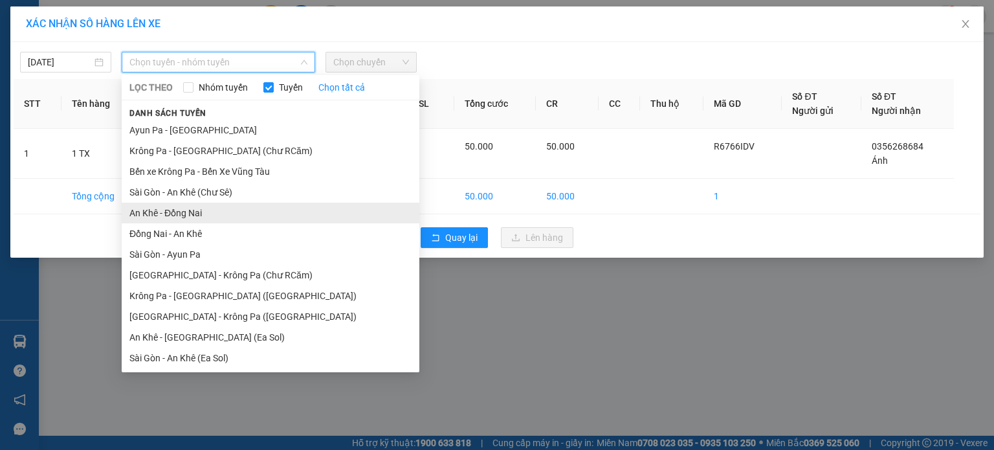
click at [242, 210] on li "An Khê - Đồng Nai" at bounding box center [271, 213] width 298 height 21
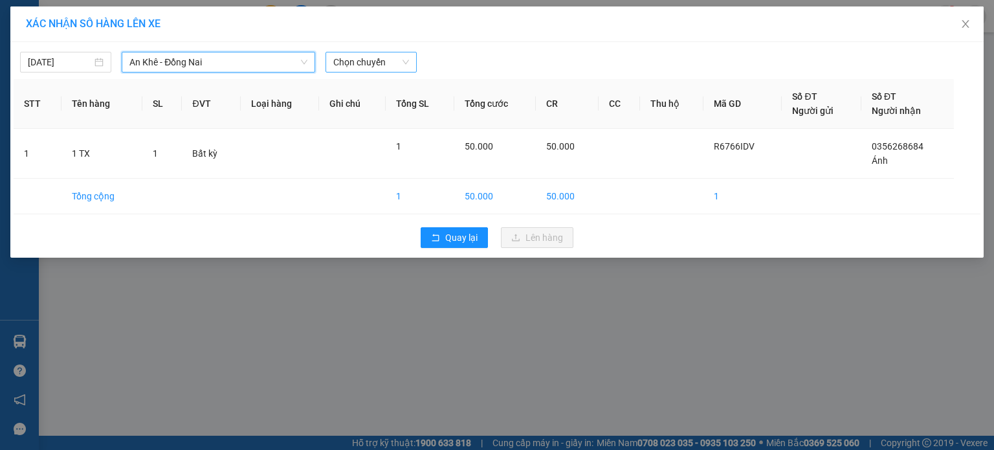
click at [391, 60] on span "Chọn chuyến" at bounding box center [371, 61] width 76 height 19
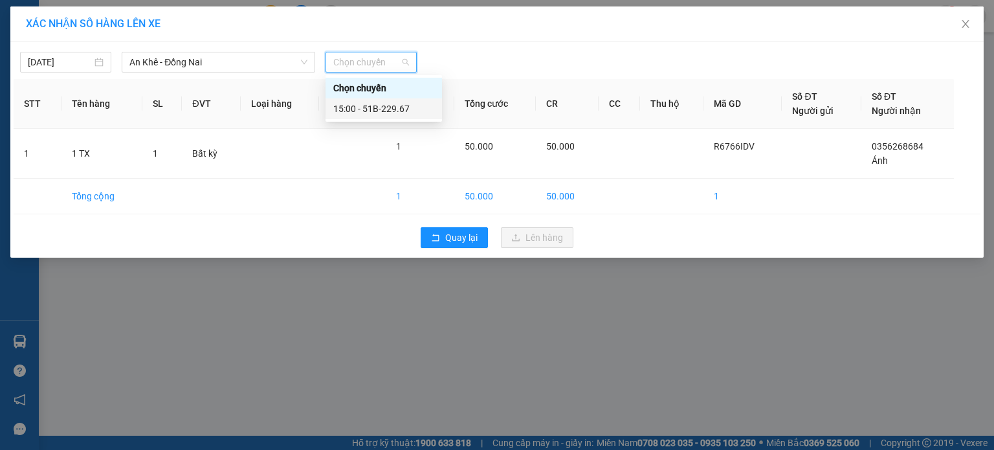
click at [405, 109] on div "15:00 - 51B-229.67" at bounding box center [383, 109] width 101 height 14
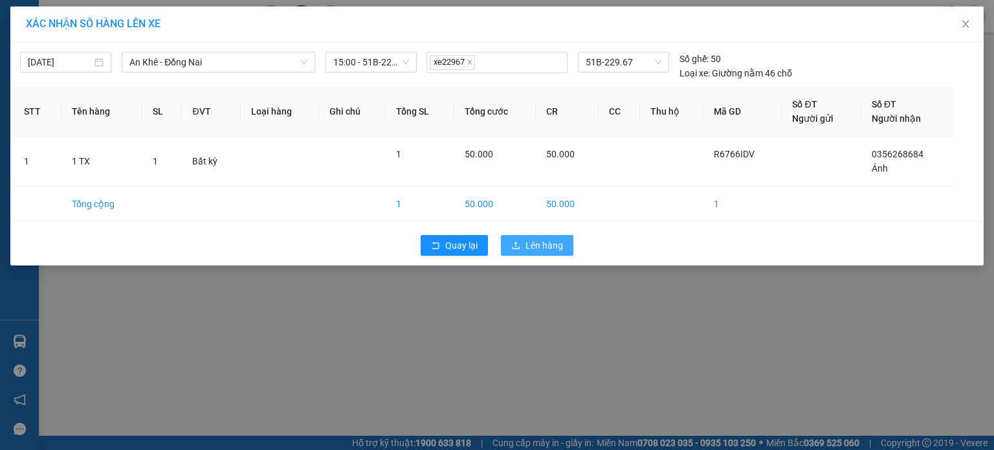
click at [533, 236] on button "Lên hàng" at bounding box center [537, 245] width 72 height 21
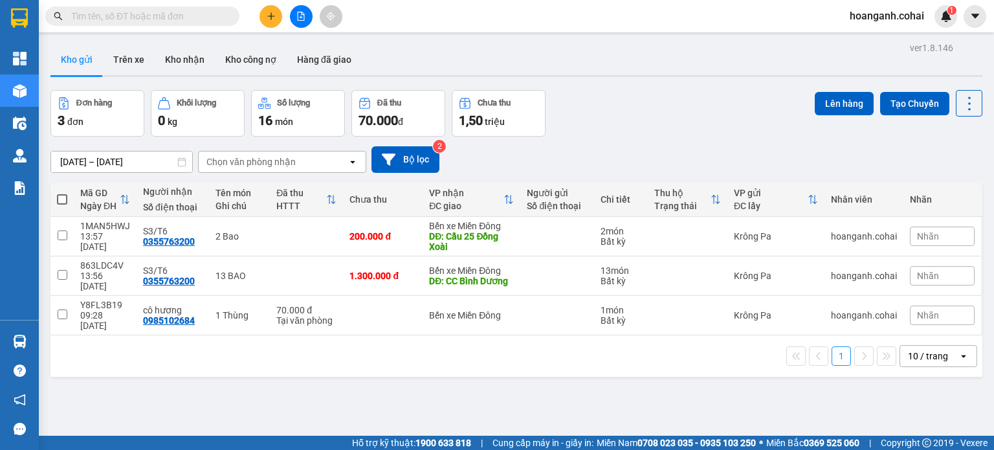
click at [61, 196] on span at bounding box center [62, 199] width 10 height 10
click at [62, 193] on input "checkbox" at bounding box center [62, 193] width 0 height 0
checkbox input "true"
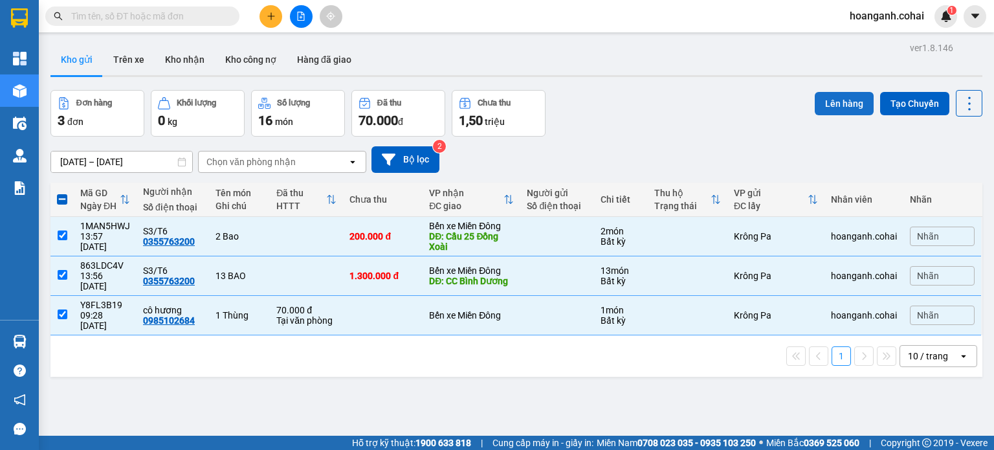
click at [841, 100] on button "Lên hàng" at bounding box center [844, 103] width 59 height 23
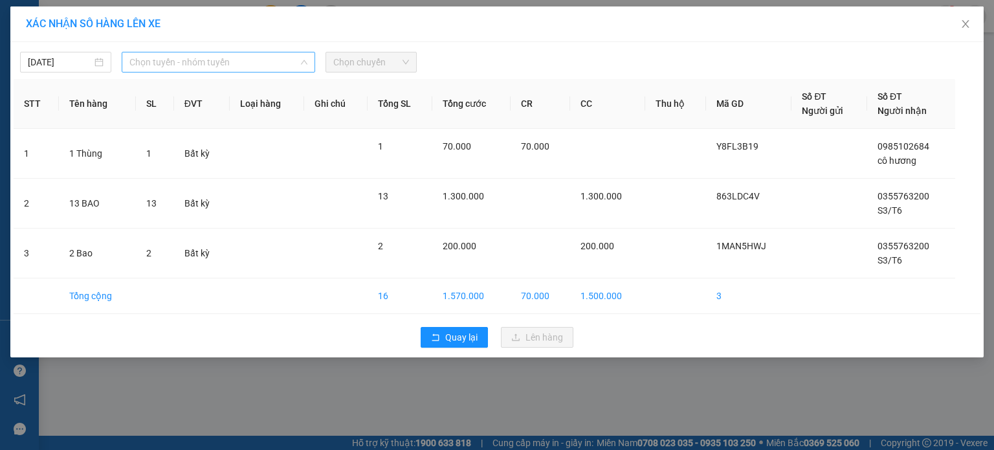
click at [284, 65] on span "Chọn tuyến - nhóm tuyến" at bounding box center [218, 61] width 178 height 19
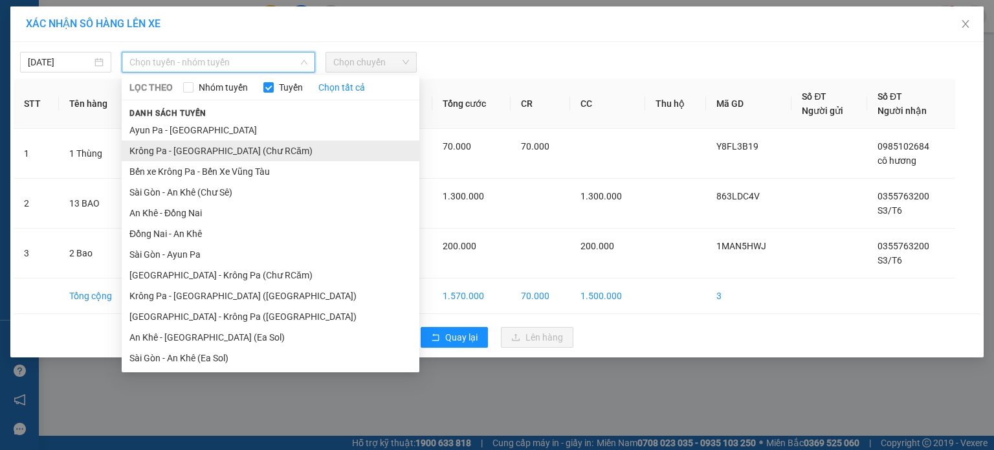
click at [269, 147] on li "Krông Pa - [GEOGRAPHIC_DATA] (Chư RCăm)" at bounding box center [271, 150] width 298 height 21
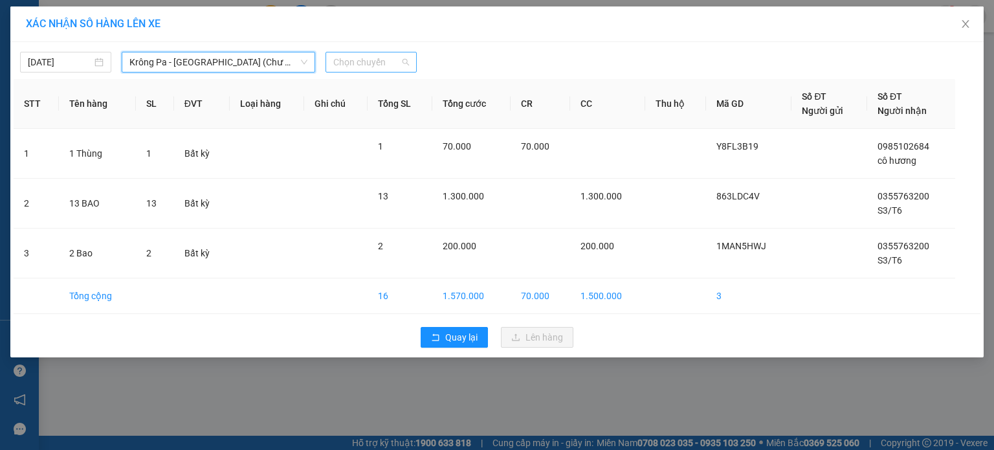
click at [407, 62] on span "Chọn chuyến" at bounding box center [371, 61] width 76 height 19
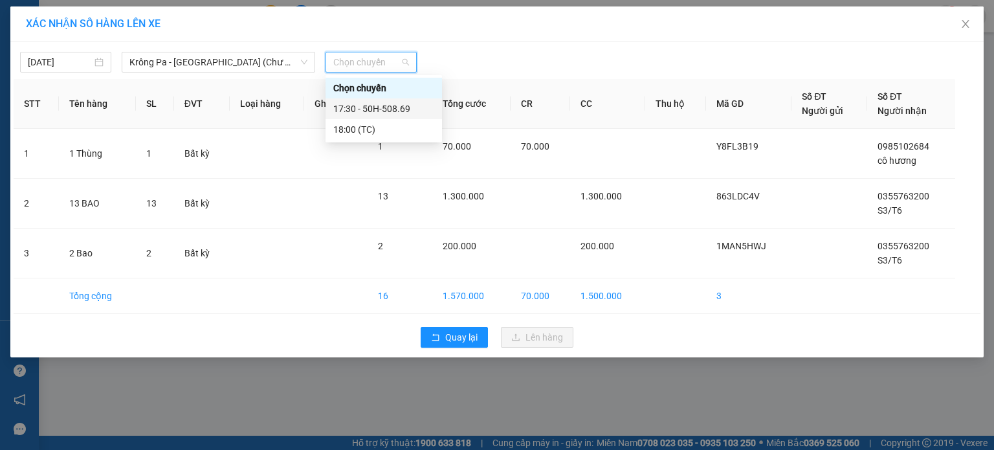
click at [401, 111] on div "17:30 - 50H-508.69" at bounding box center [383, 109] width 101 height 14
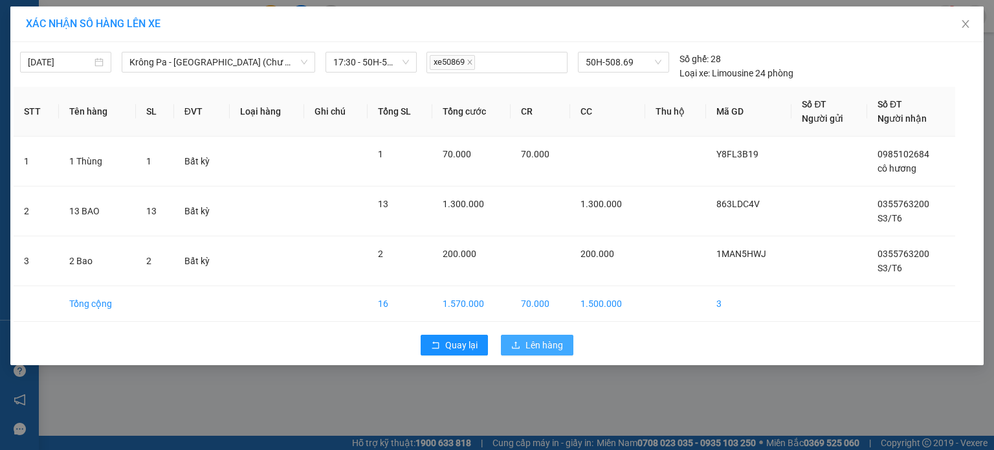
click at [555, 346] on span "Lên hàng" at bounding box center [544, 345] width 38 height 14
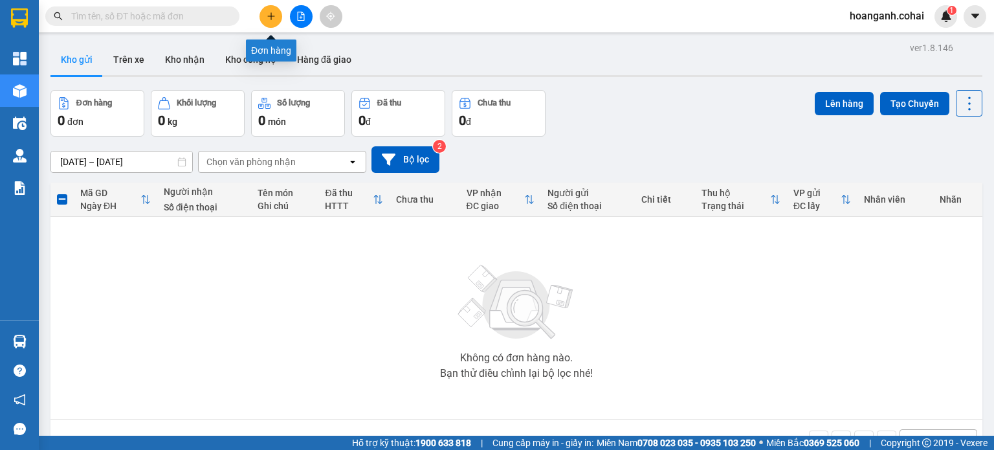
click at [272, 14] on icon "plus" at bounding box center [271, 16] width 9 height 9
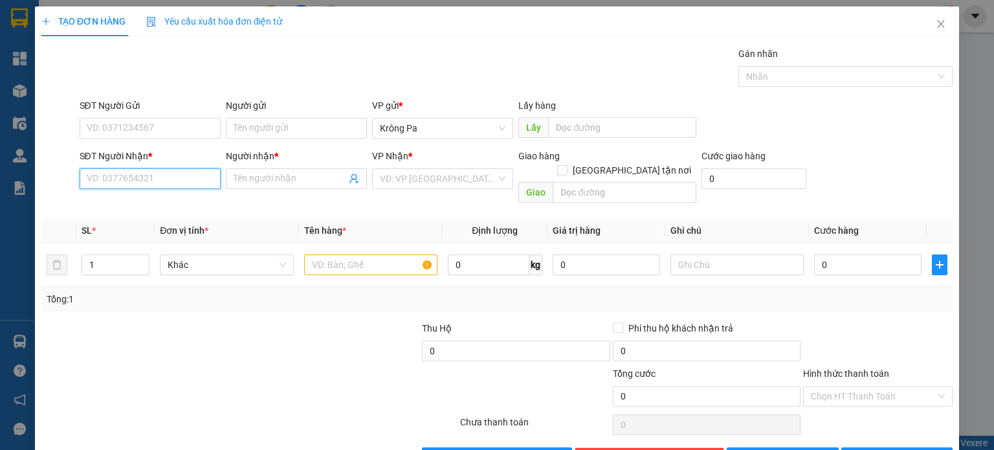
click at [163, 186] on input "SĐT Người Nhận *" at bounding box center [150, 178] width 141 height 21
type input "0362724421"
drag, startPoint x: 305, startPoint y: 176, endPoint x: 314, endPoint y: 173, distance: 9.6
click at [314, 173] on input "Người nhận *" at bounding box center [290, 178] width 113 height 14
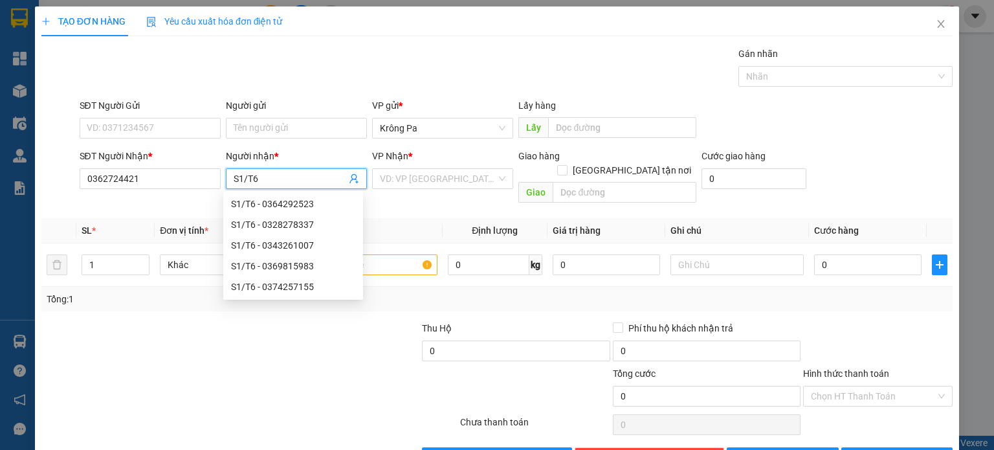
type input "S1/T6"
click at [461, 190] on div "VP Nhận * VD: VP [GEOGRAPHIC_DATA]" at bounding box center [442, 171] width 141 height 45
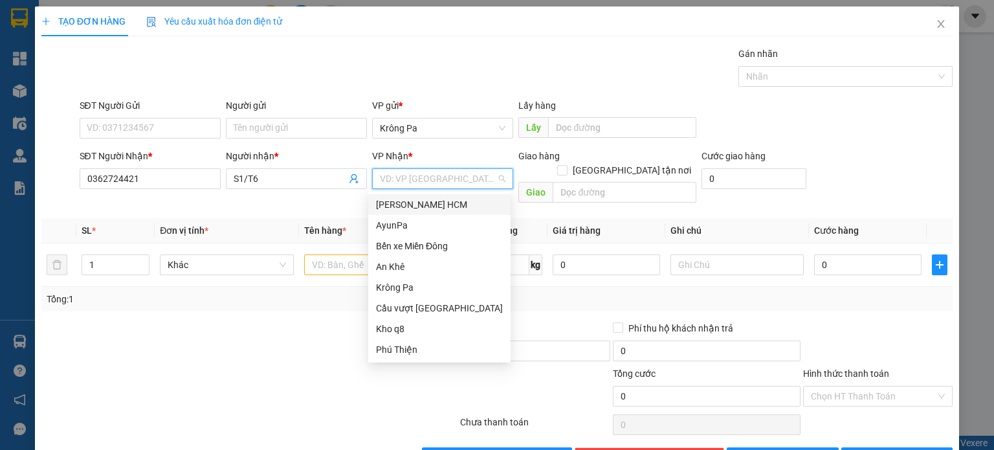
click at [461, 183] on input "search" at bounding box center [438, 178] width 116 height 19
click at [453, 245] on div "Bến xe Miền Đông" at bounding box center [439, 246] width 127 height 14
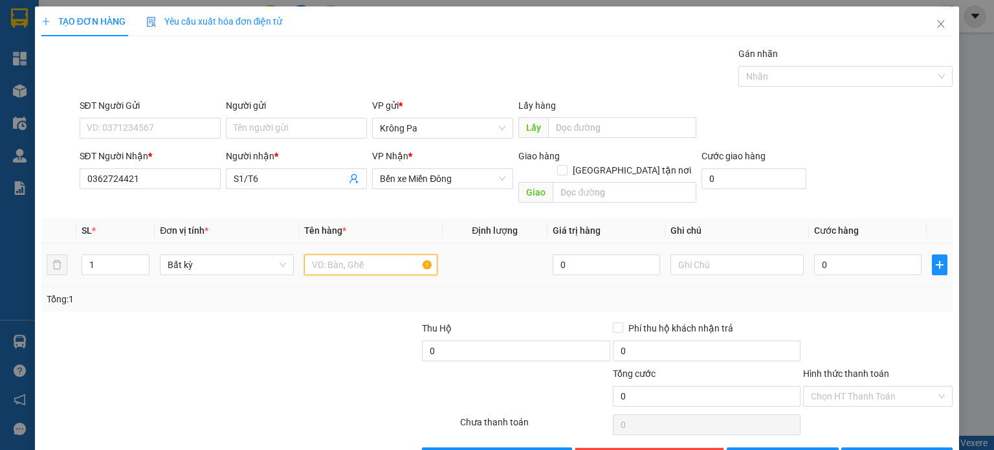
click at [371, 256] on input "text" at bounding box center [370, 264] width 133 height 21
type input "1 THÙNG"
click at [852, 254] on input "0" at bounding box center [867, 264] width 107 height 21
type input "1"
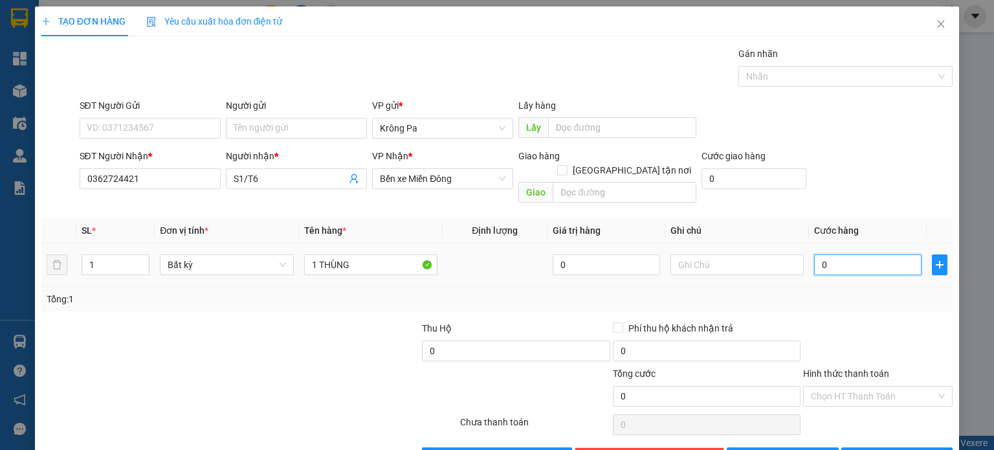
type input "1"
type input "10"
type input "10.000"
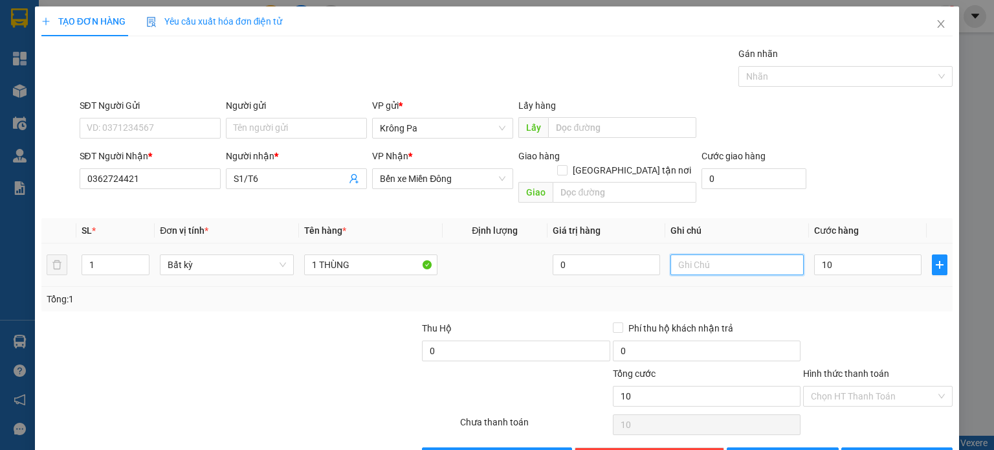
type input "10.000"
click at [743, 254] on input "text" at bounding box center [736, 264] width 133 height 21
type input "TX THU"
click at [792, 447] on button "[PERSON_NAME]" at bounding box center [783, 457] width 112 height 21
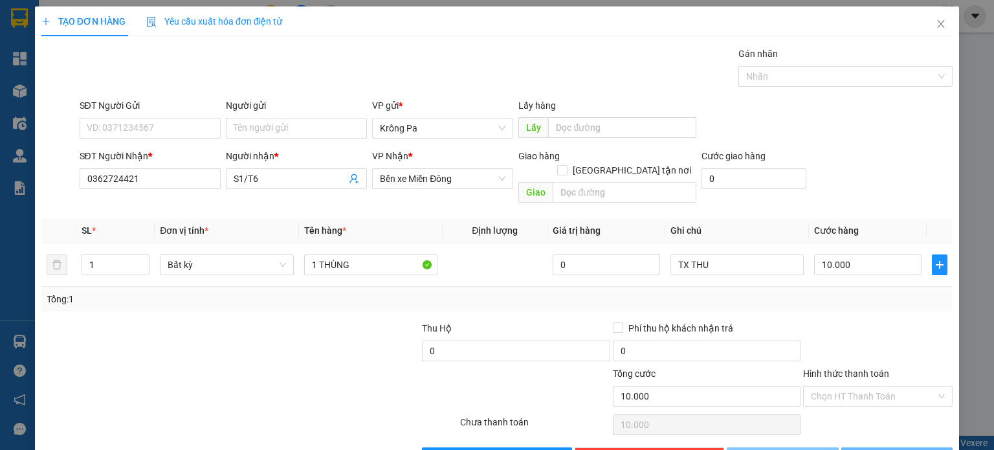
type input "0"
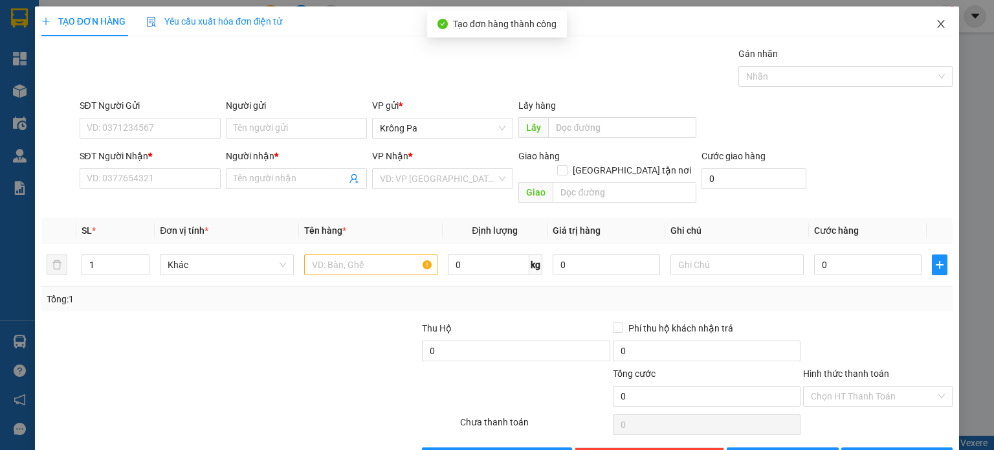
click at [936, 28] on icon "close" at bounding box center [941, 24] width 10 height 10
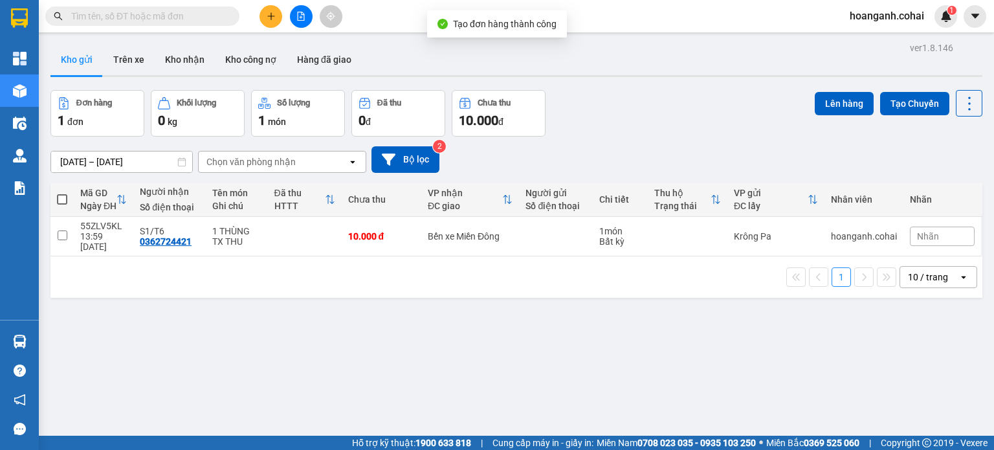
click at [58, 195] on span at bounding box center [62, 199] width 10 height 10
click at [62, 193] on input "checkbox" at bounding box center [62, 193] width 0 height 0
checkbox input "true"
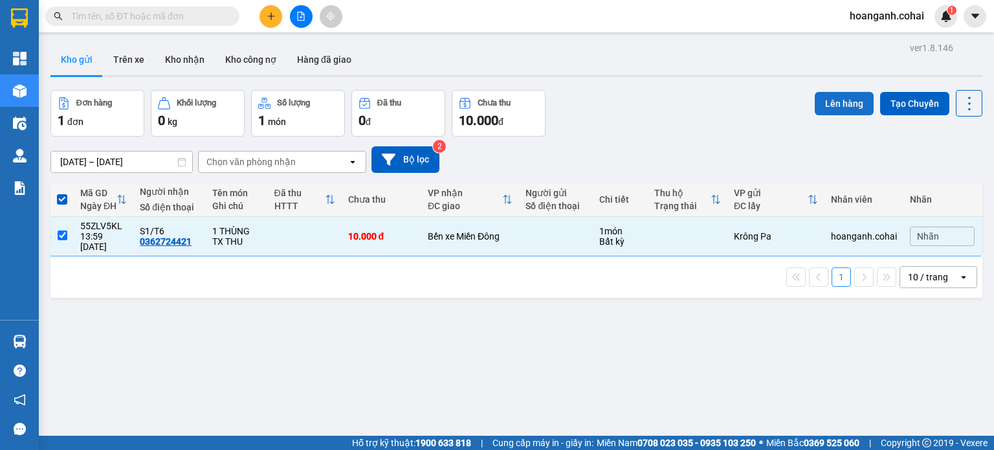
click at [842, 102] on button "Lên hàng" at bounding box center [844, 103] width 59 height 23
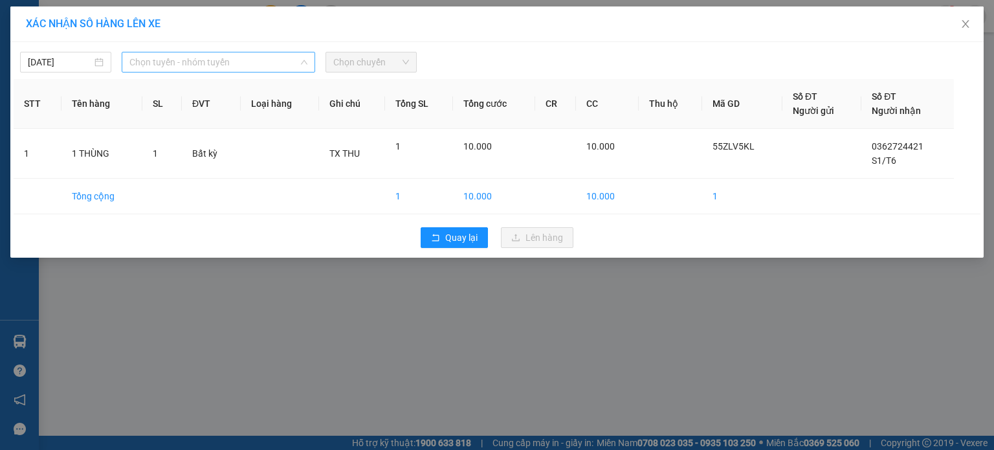
click at [258, 61] on span "Chọn tuyến - nhóm tuyến" at bounding box center [218, 61] width 178 height 19
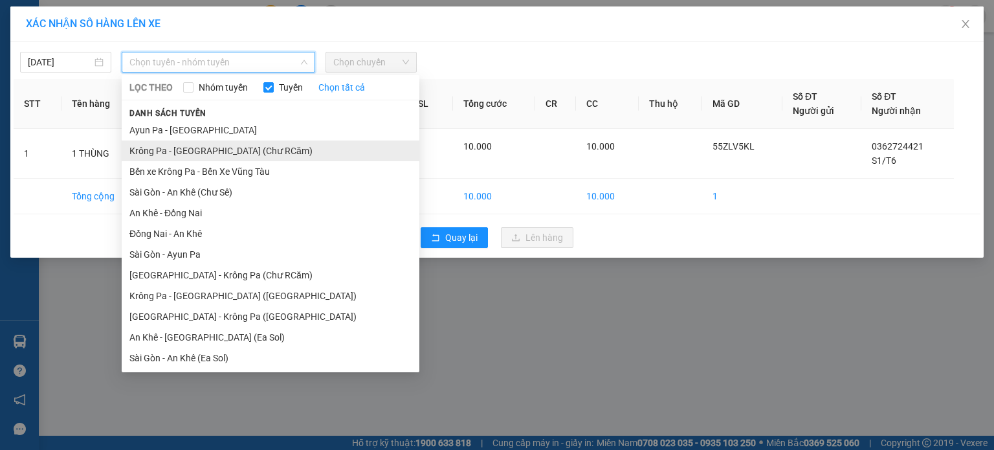
click at [241, 149] on li "Krông Pa - [GEOGRAPHIC_DATA] (Chư RCăm)" at bounding box center [271, 150] width 298 height 21
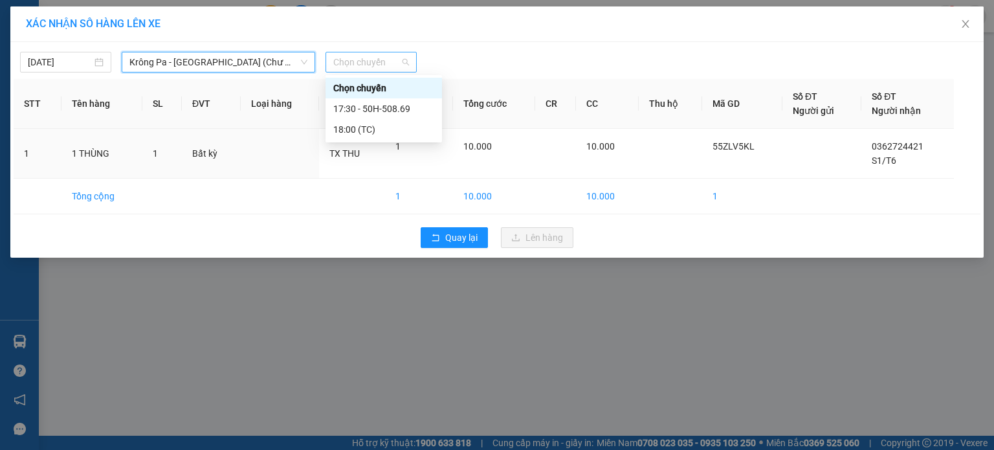
click at [408, 67] on span "Chọn chuyến" at bounding box center [371, 61] width 76 height 19
click at [401, 110] on div "17:30 - 50H-508.69" at bounding box center [383, 109] width 101 height 14
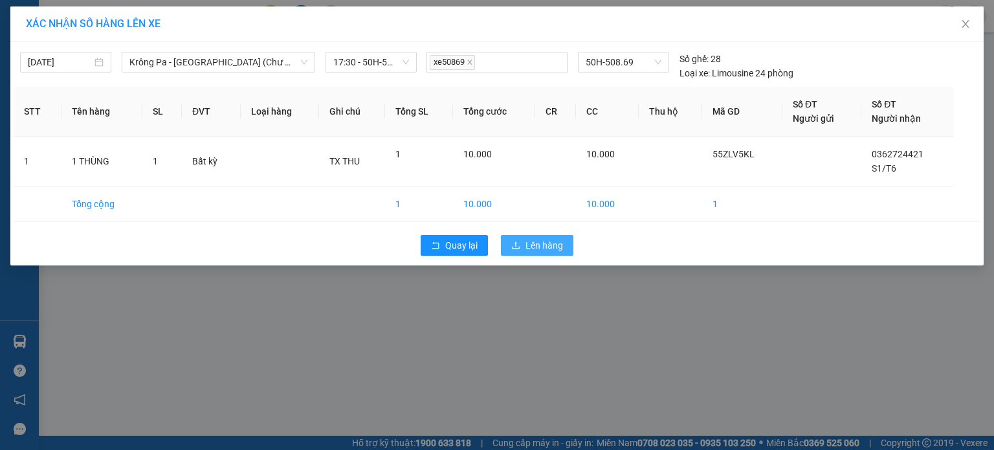
click at [553, 246] on span "Lên hàng" at bounding box center [544, 245] width 38 height 14
